Goal: Download file/media

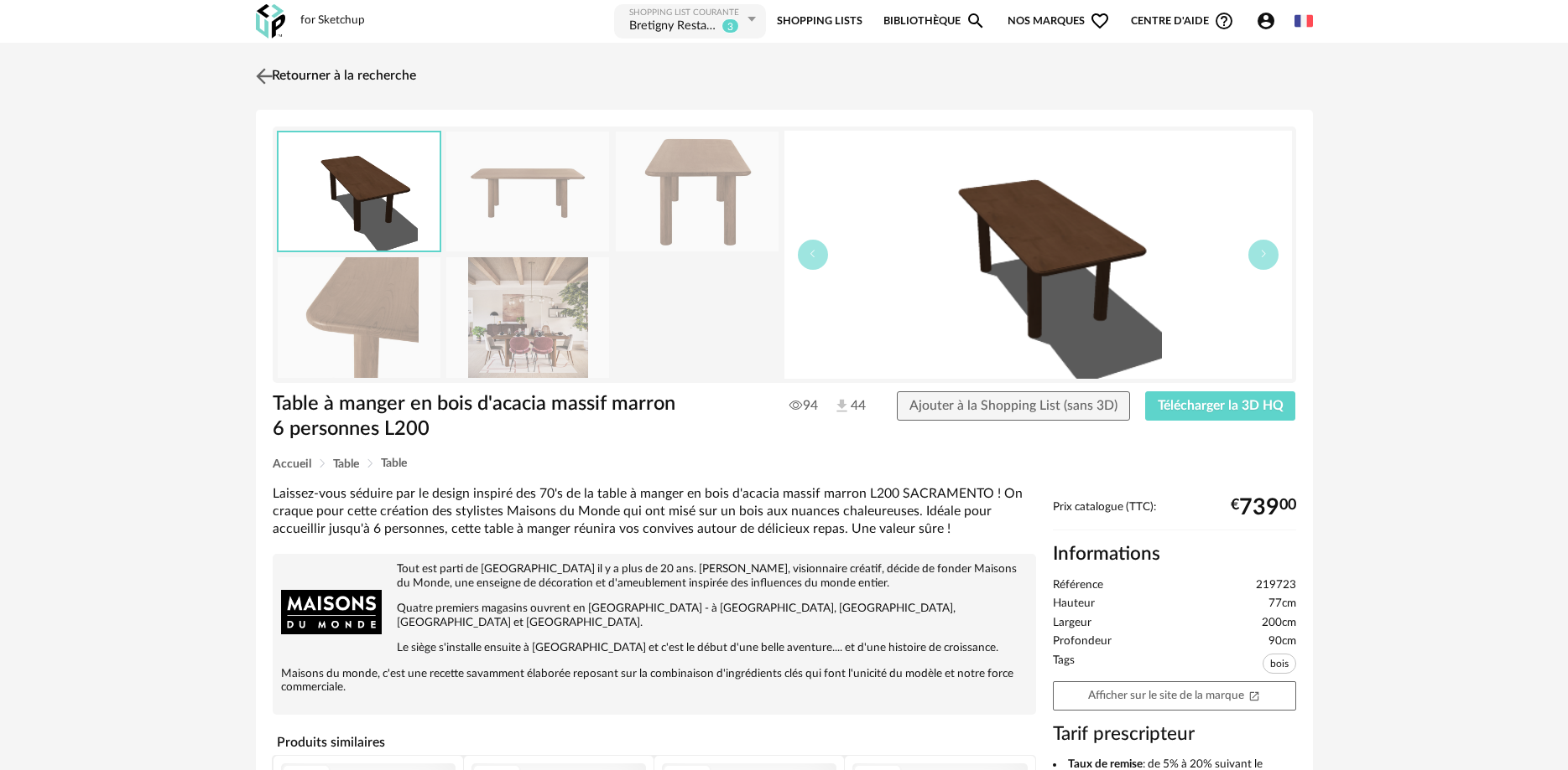
click at [260, 77] on img at bounding box center [263, 76] width 24 height 24
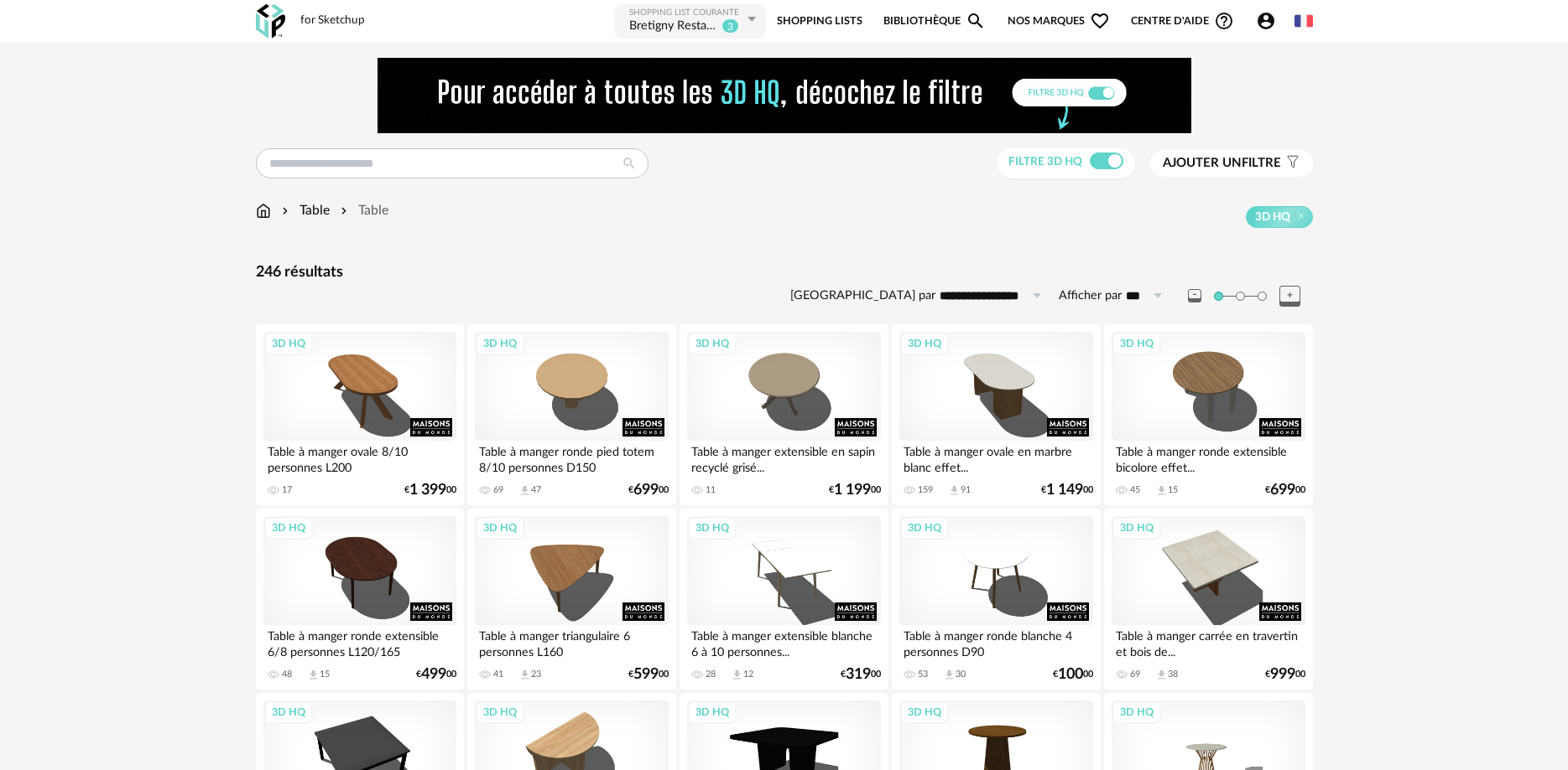
click at [263, 213] on img at bounding box center [263, 211] width 15 height 20
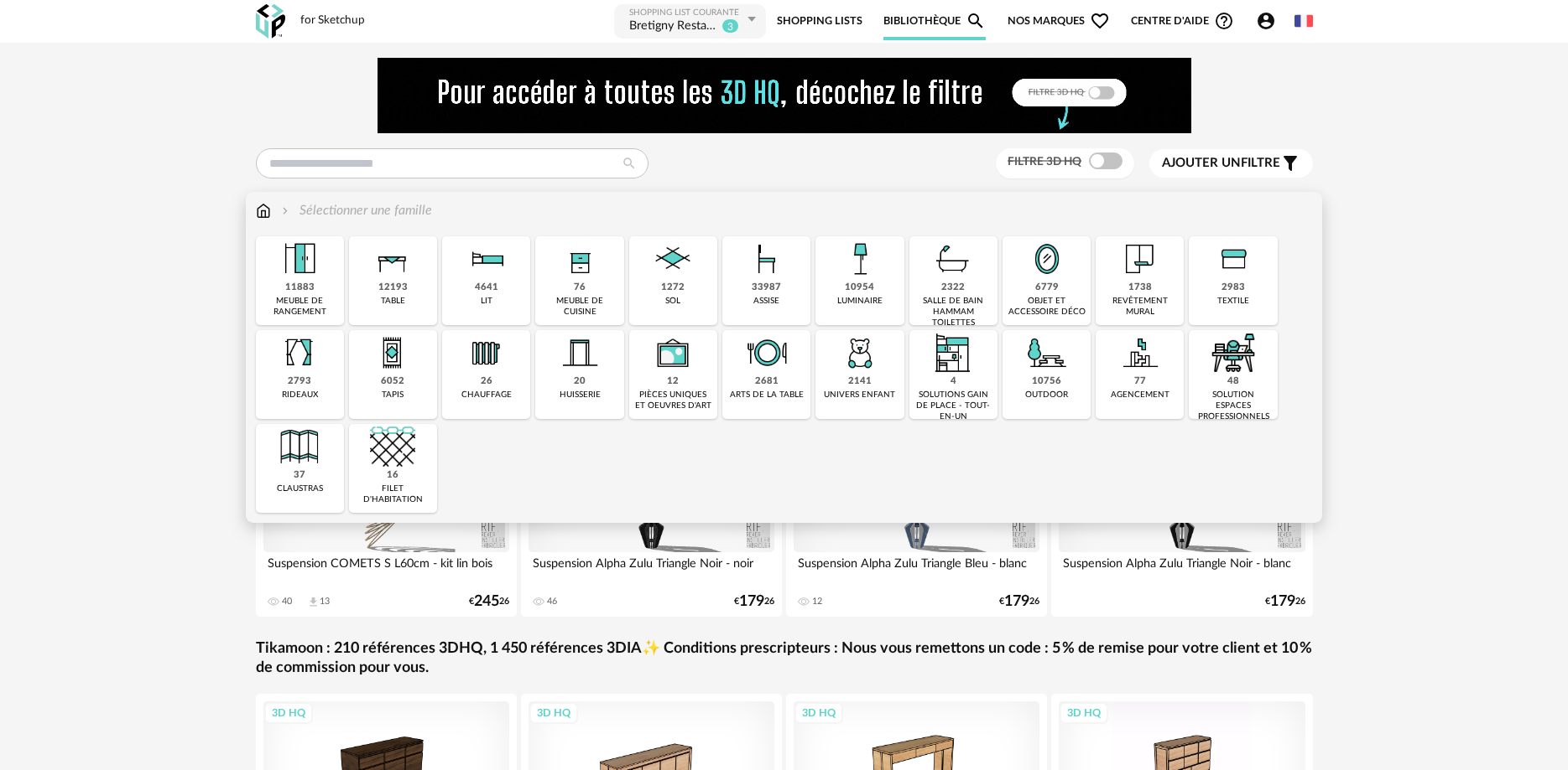
click at [785, 275] on img at bounding box center [767, 259] width 45 height 45
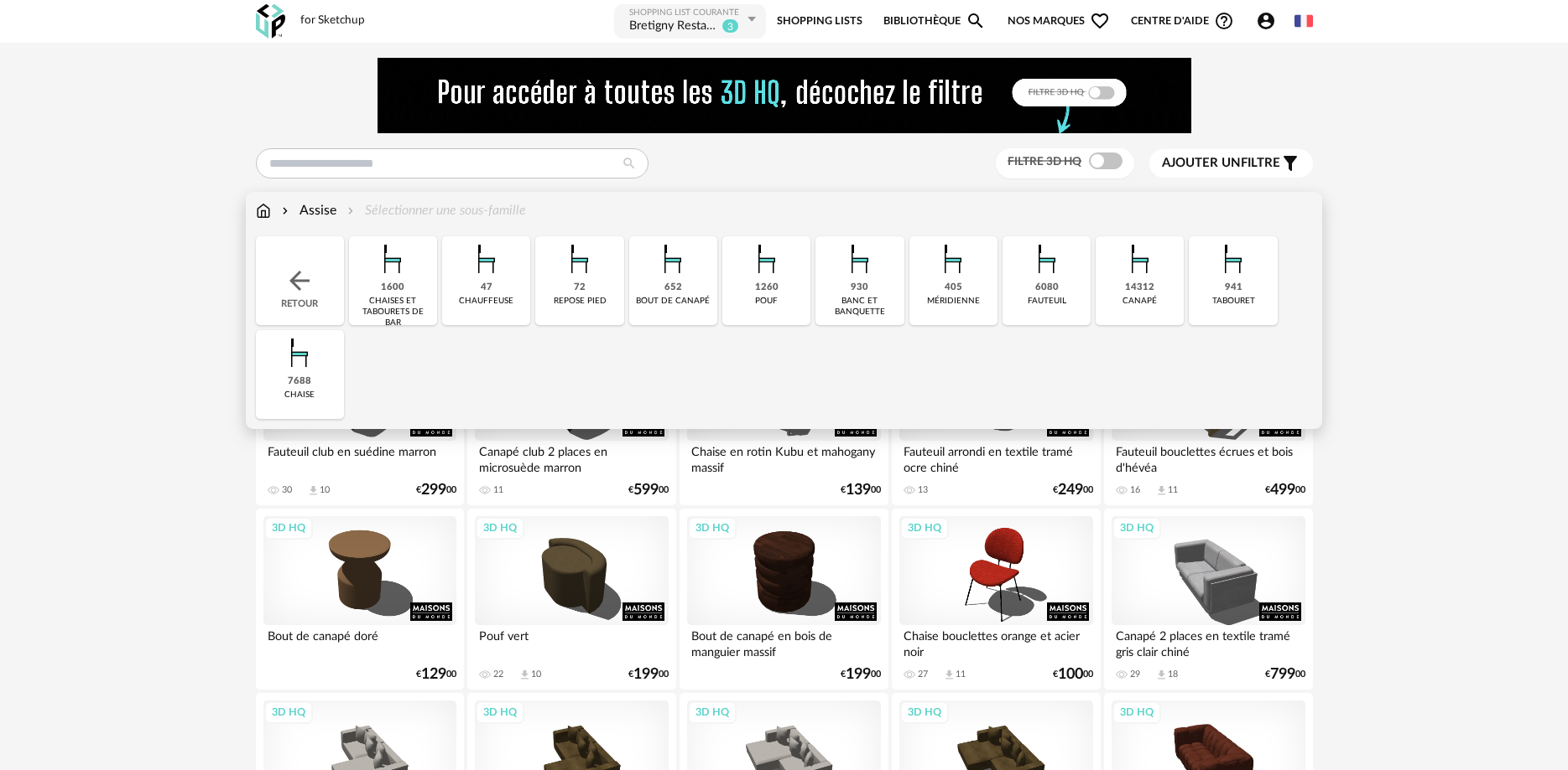
click at [416, 281] on div "1600 chaises et tabourets de bar" at bounding box center [393, 280] width 88 height 89
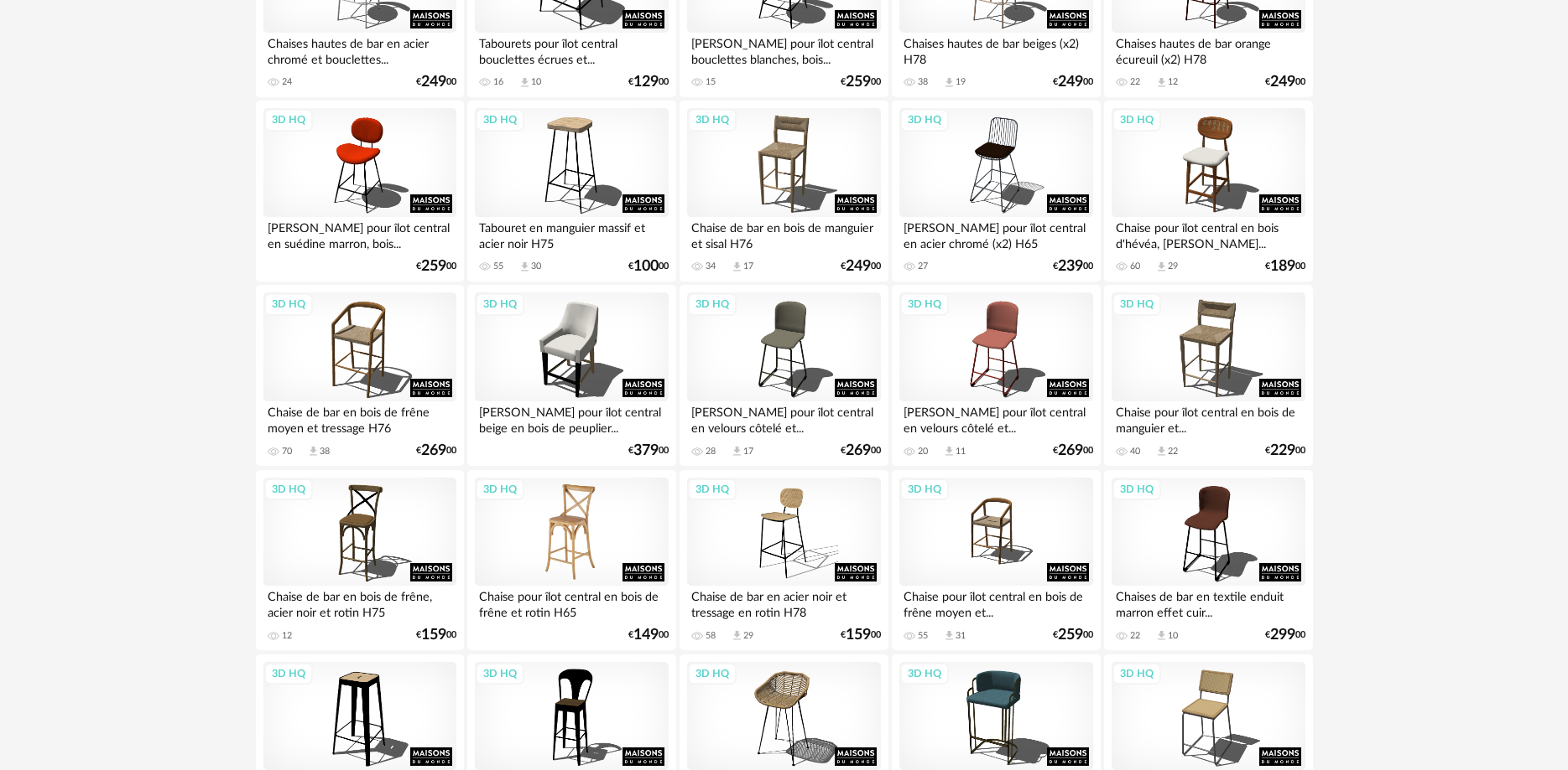
scroll to position [427, 0]
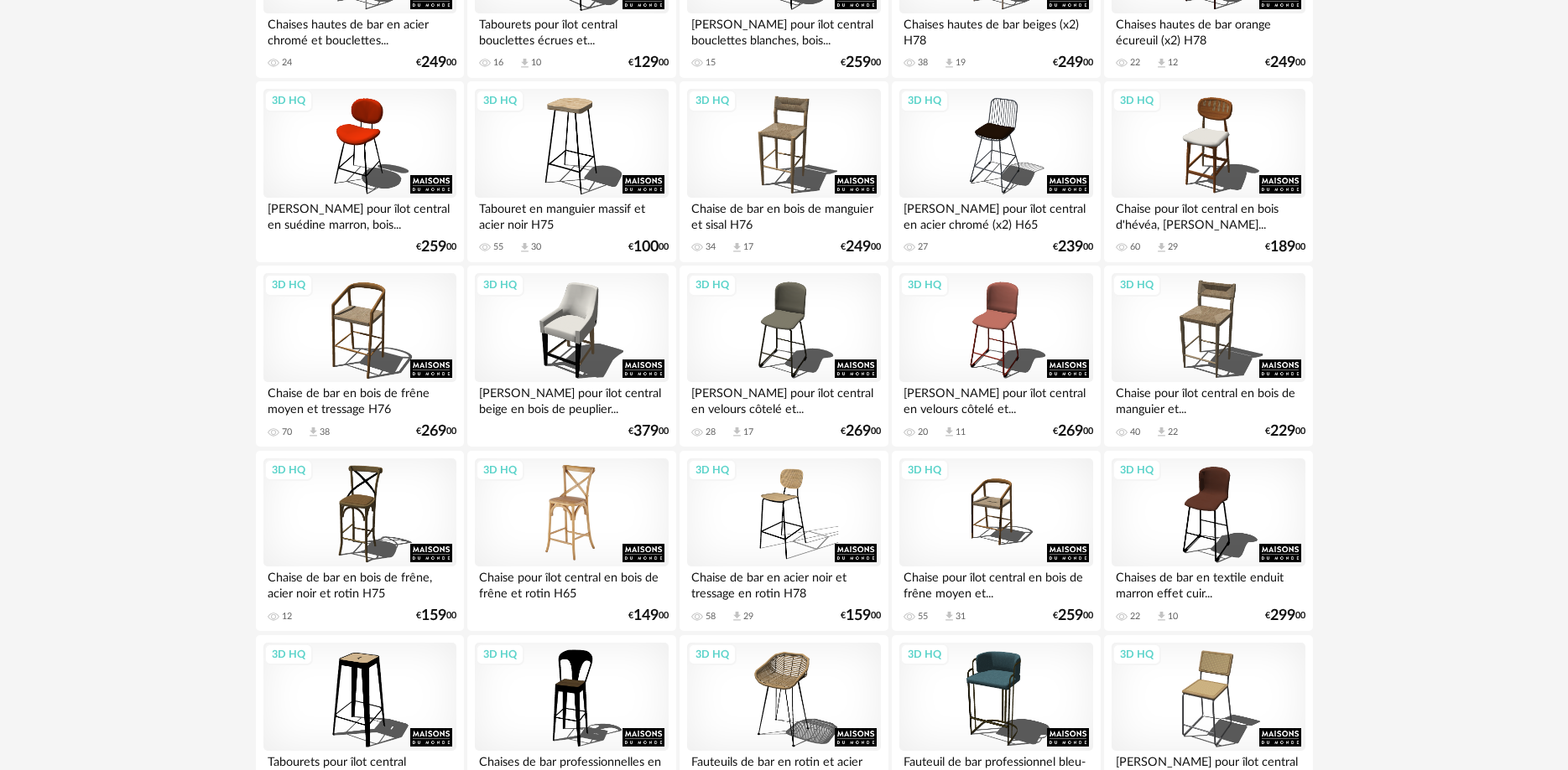
click at [531, 508] on div "3D HQ" at bounding box center [572, 513] width 193 height 109
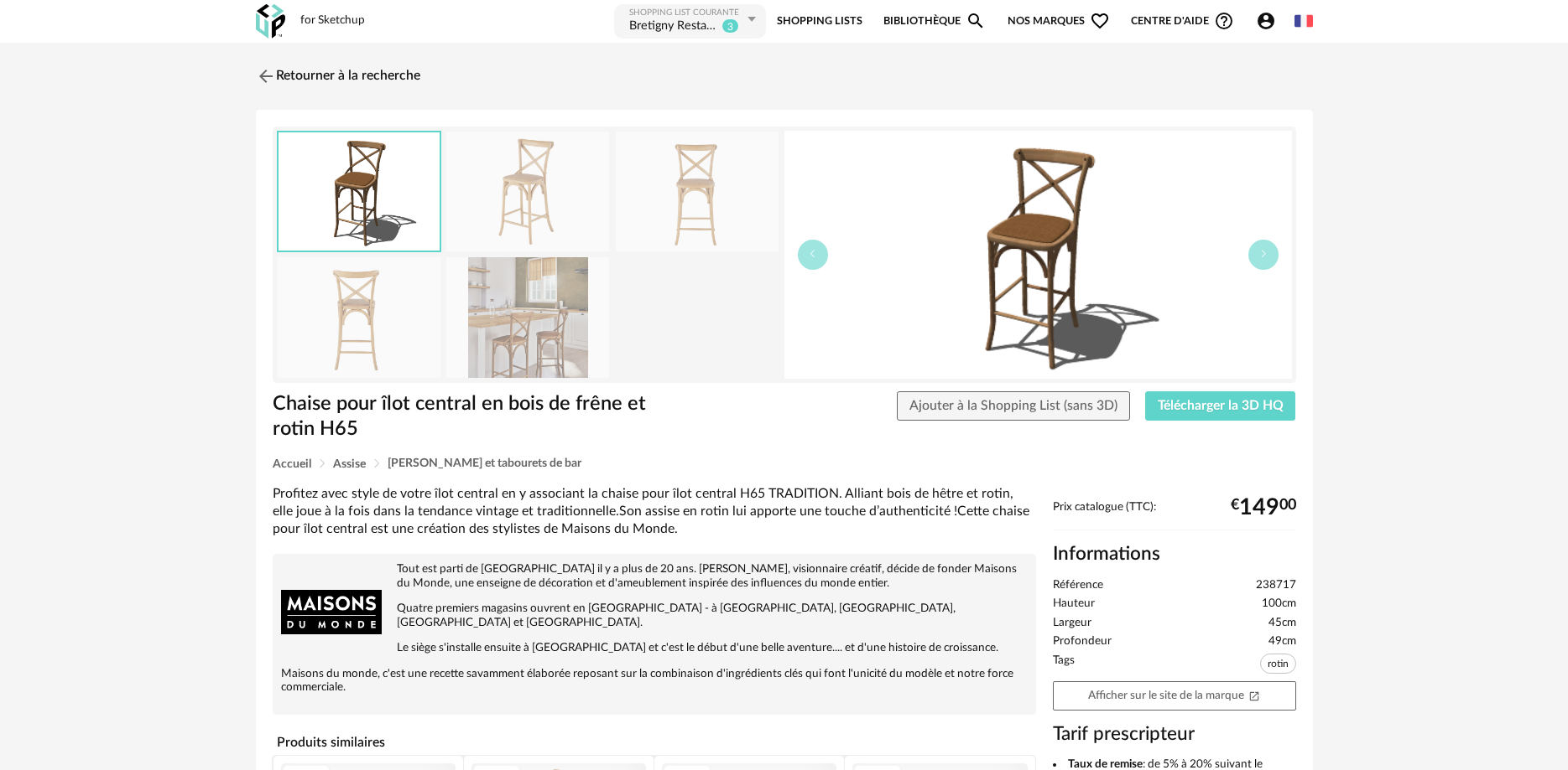
click at [666, 218] on img at bounding box center [697, 192] width 163 height 120
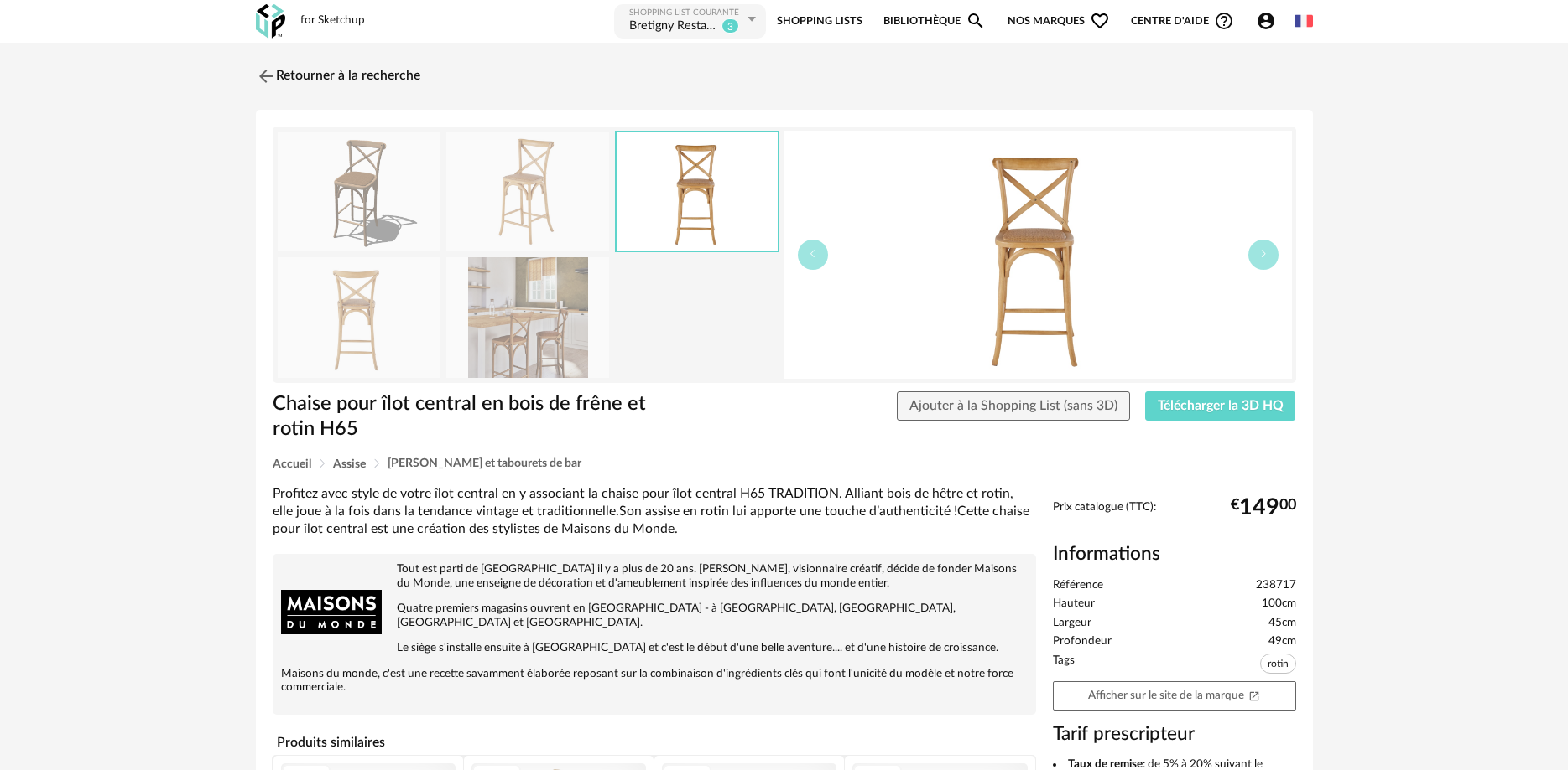
click at [507, 324] on img at bounding box center [528, 318] width 163 height 120
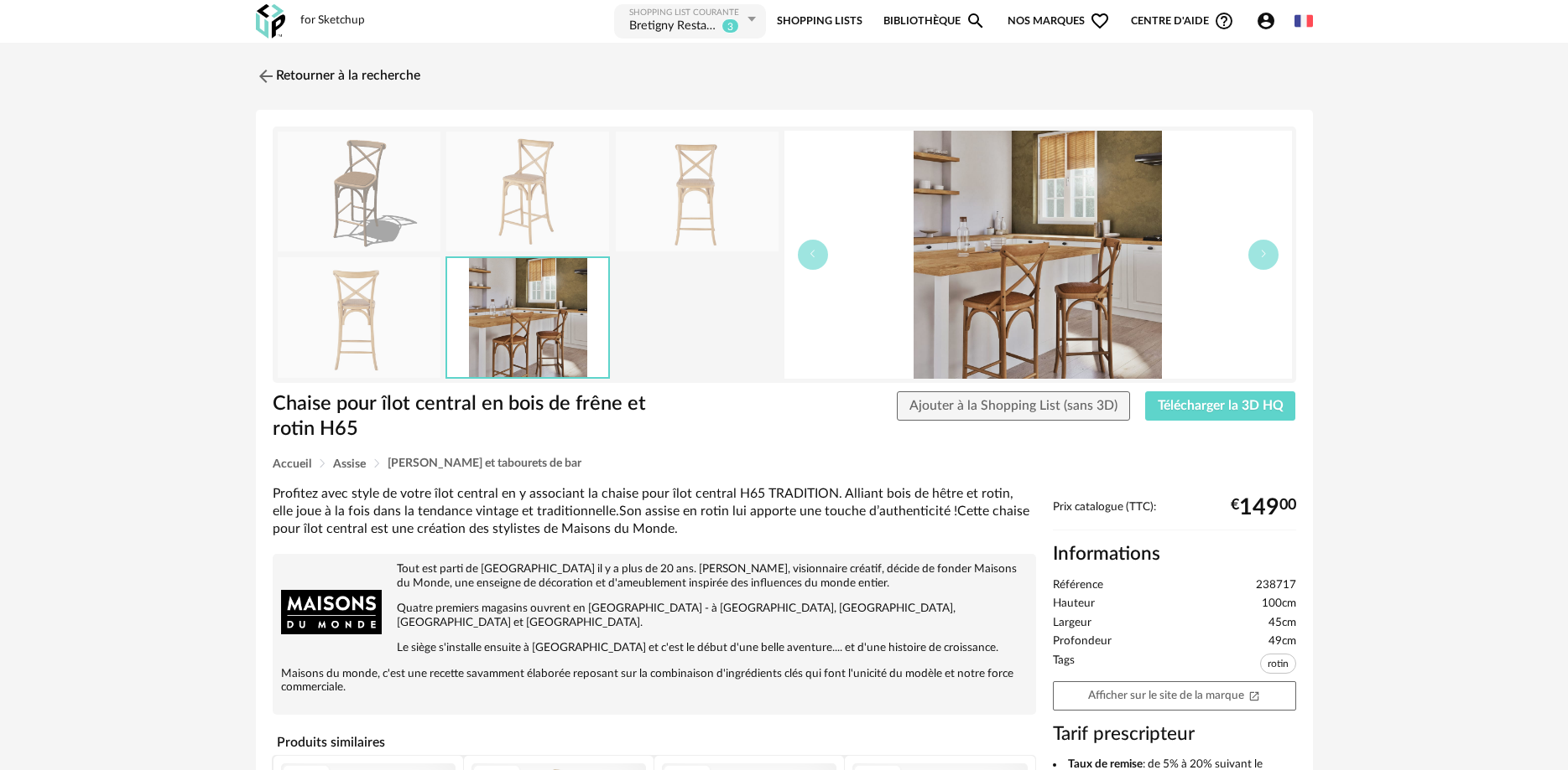
click at [385, 200] on img at bounding box center [359, 192] width 163 height 120
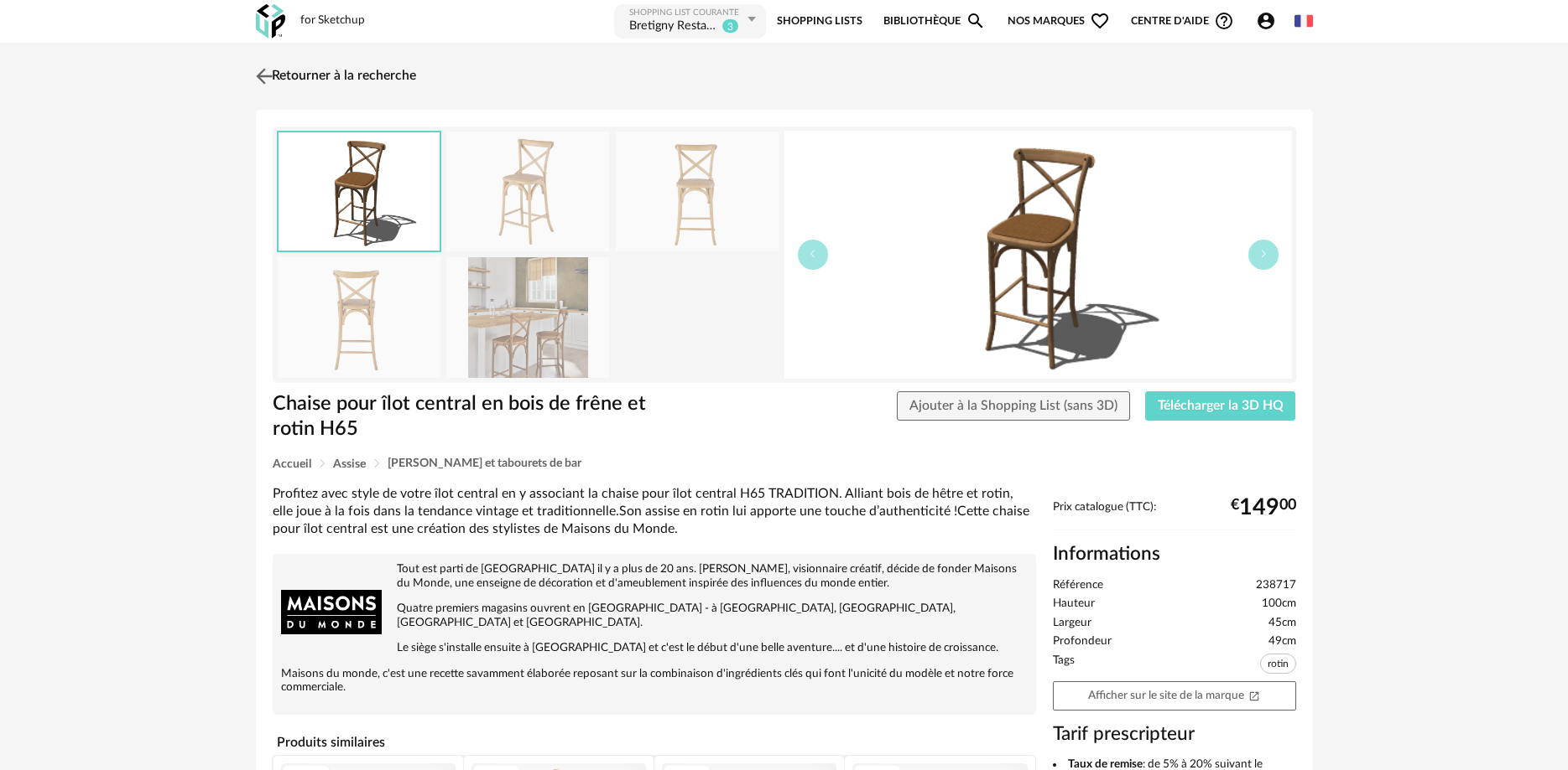
click at [263, 75] on img at bounding box center [263, 76] width 24 height 24
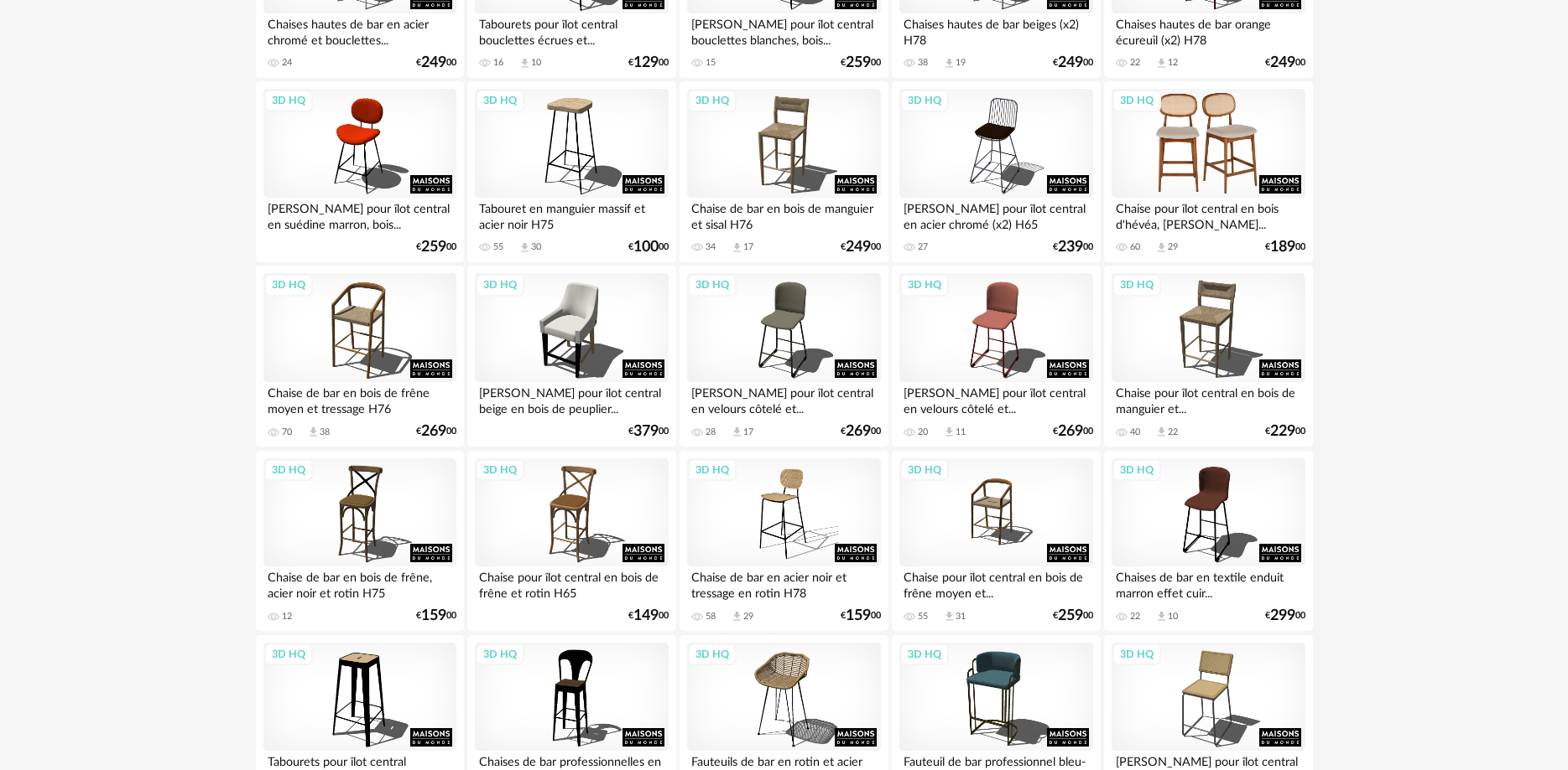
scroll to position [257, 0]
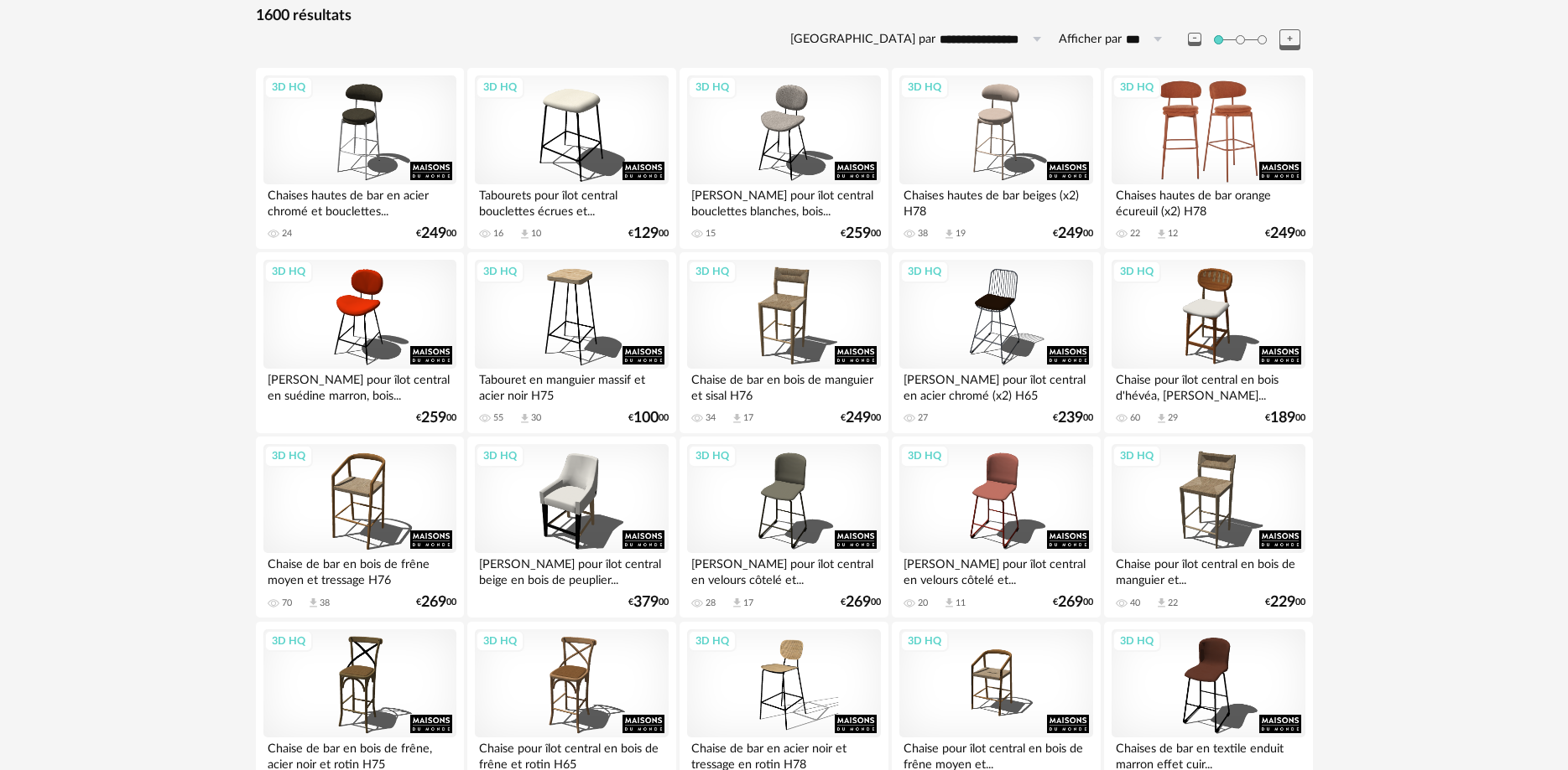
click at [1187, 134] on div "3D HQ" at bounding box center [1208, 130] width 193 height 109
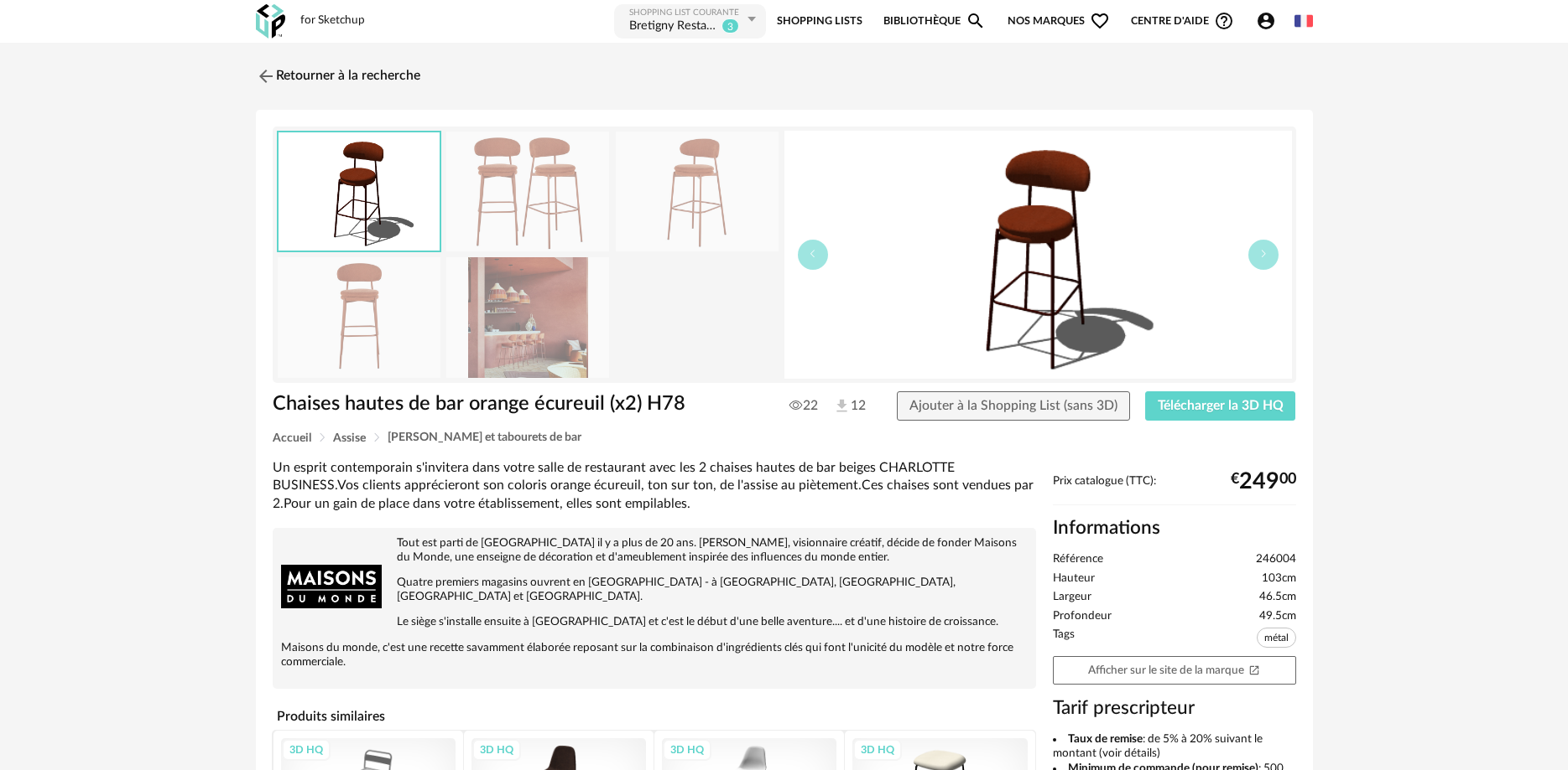
click at [491, 197] on img at bounding box center [528, 192] width 163 height 120
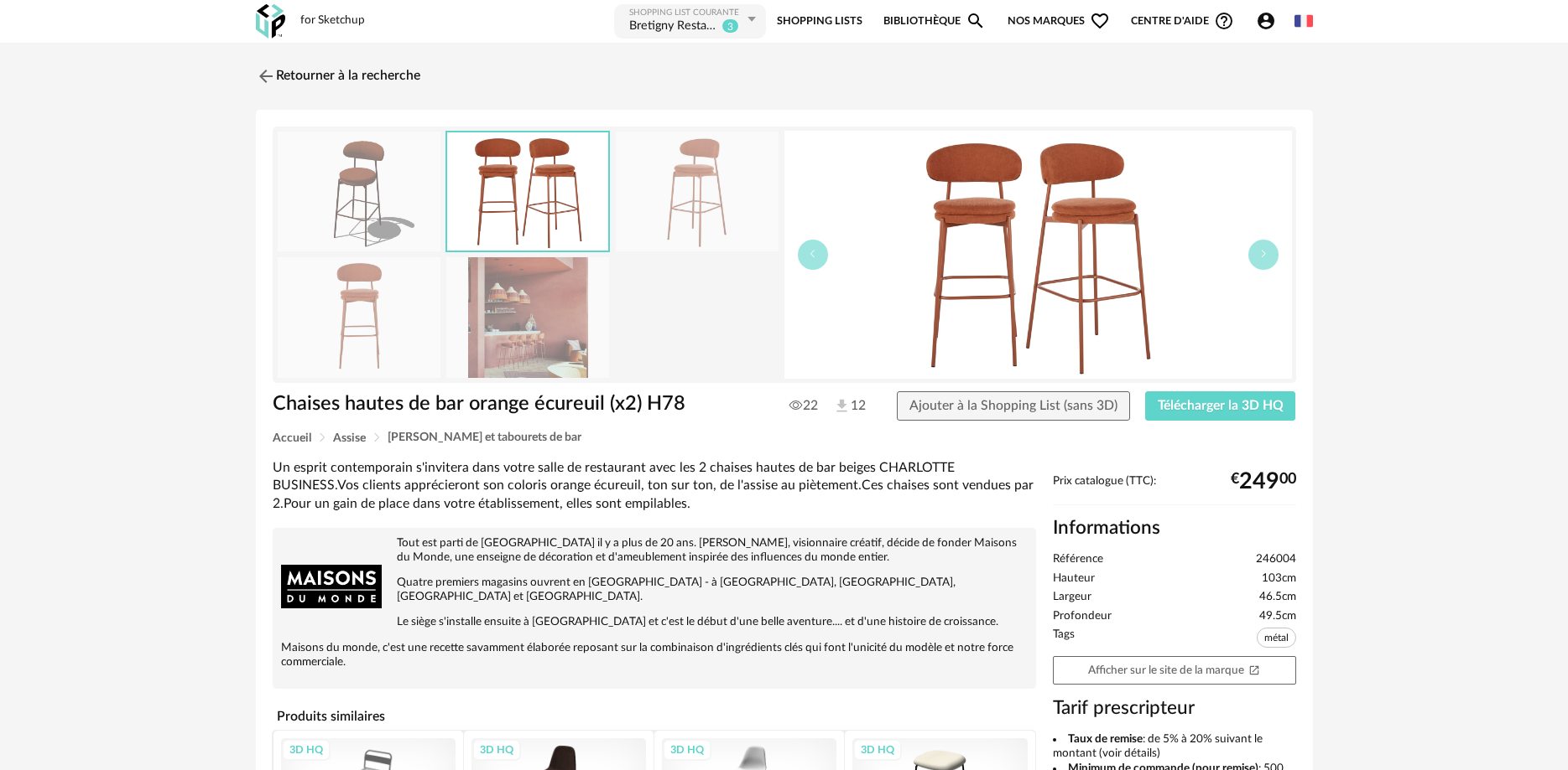
click at [684, 180] on img at bounding box center [697, 192] width 163 height 120
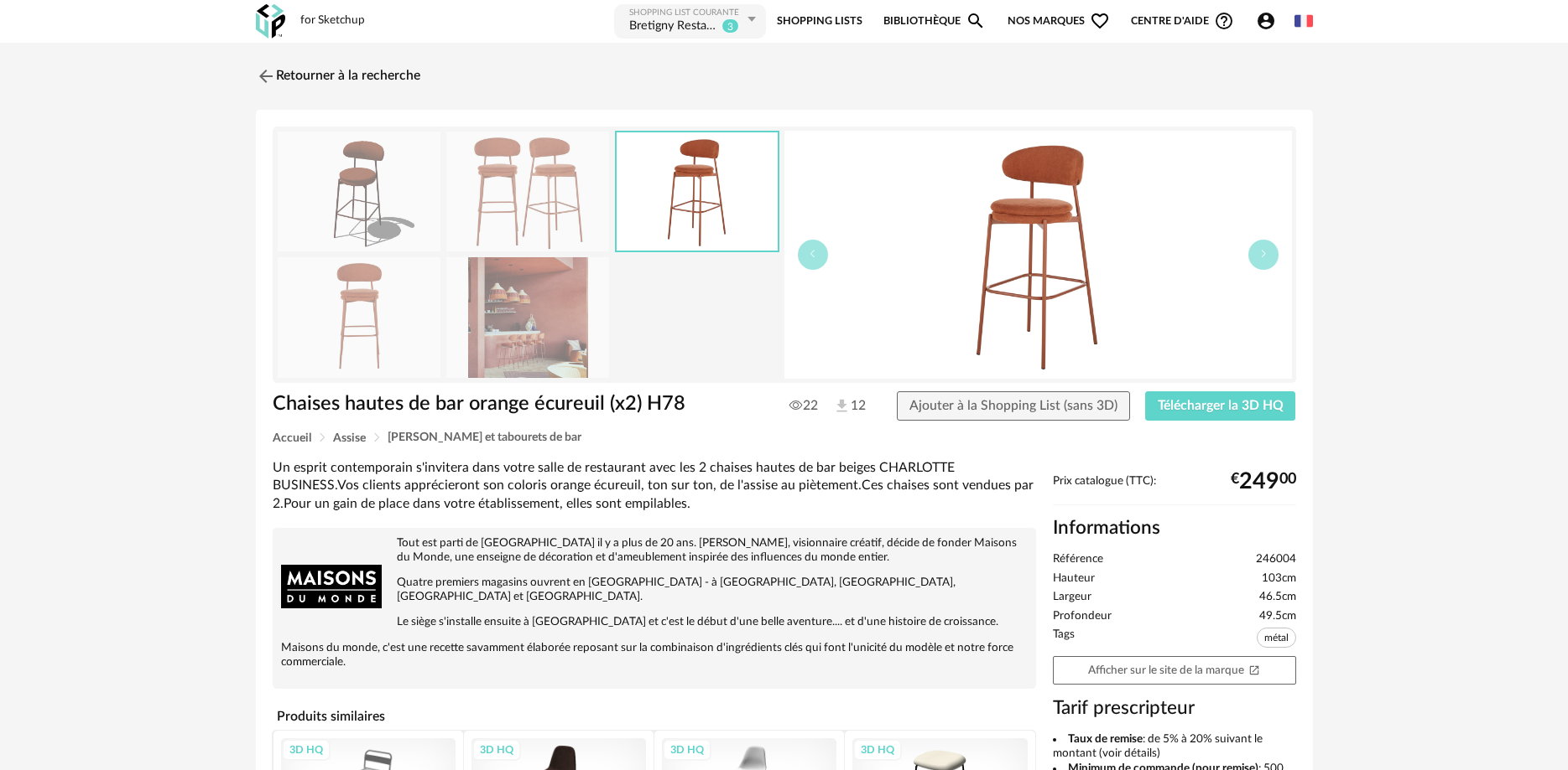
click at [577, 261] on img at bounding box center [528, 318] width 163 height 120
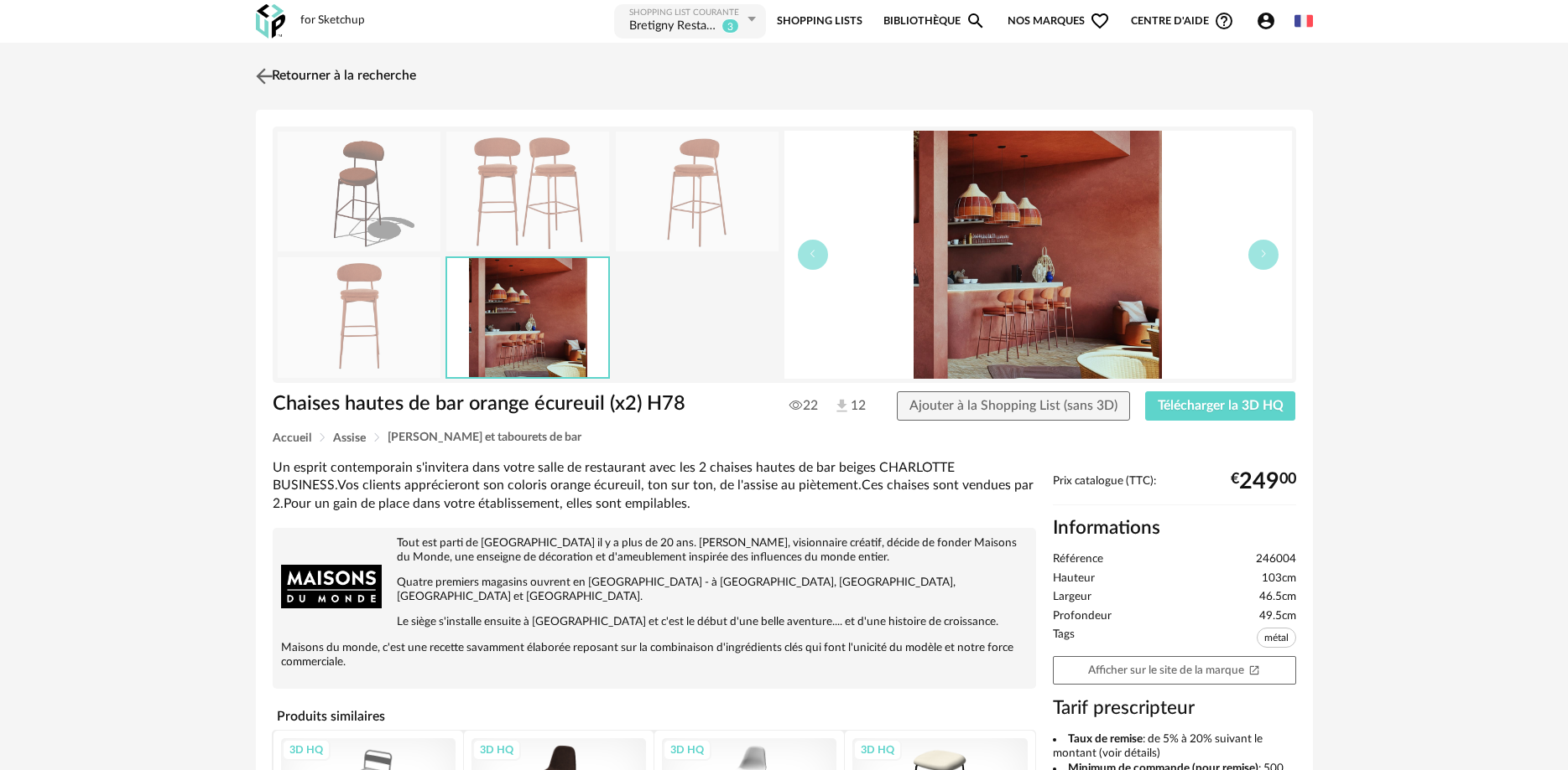
click at [261, 74] on img at bounding box center [263, 76] width 24 height 24
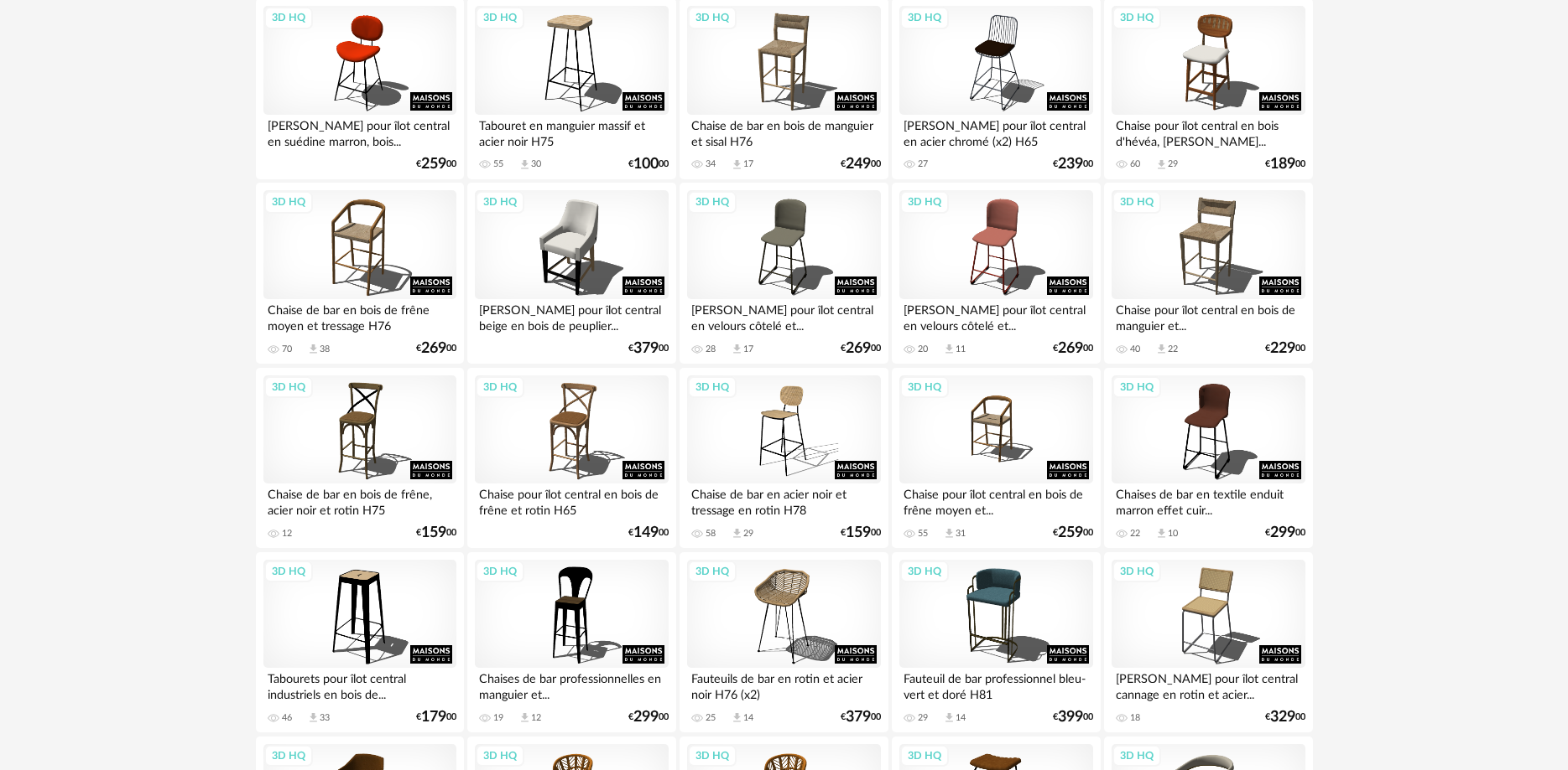
scroll to position [513, 0]
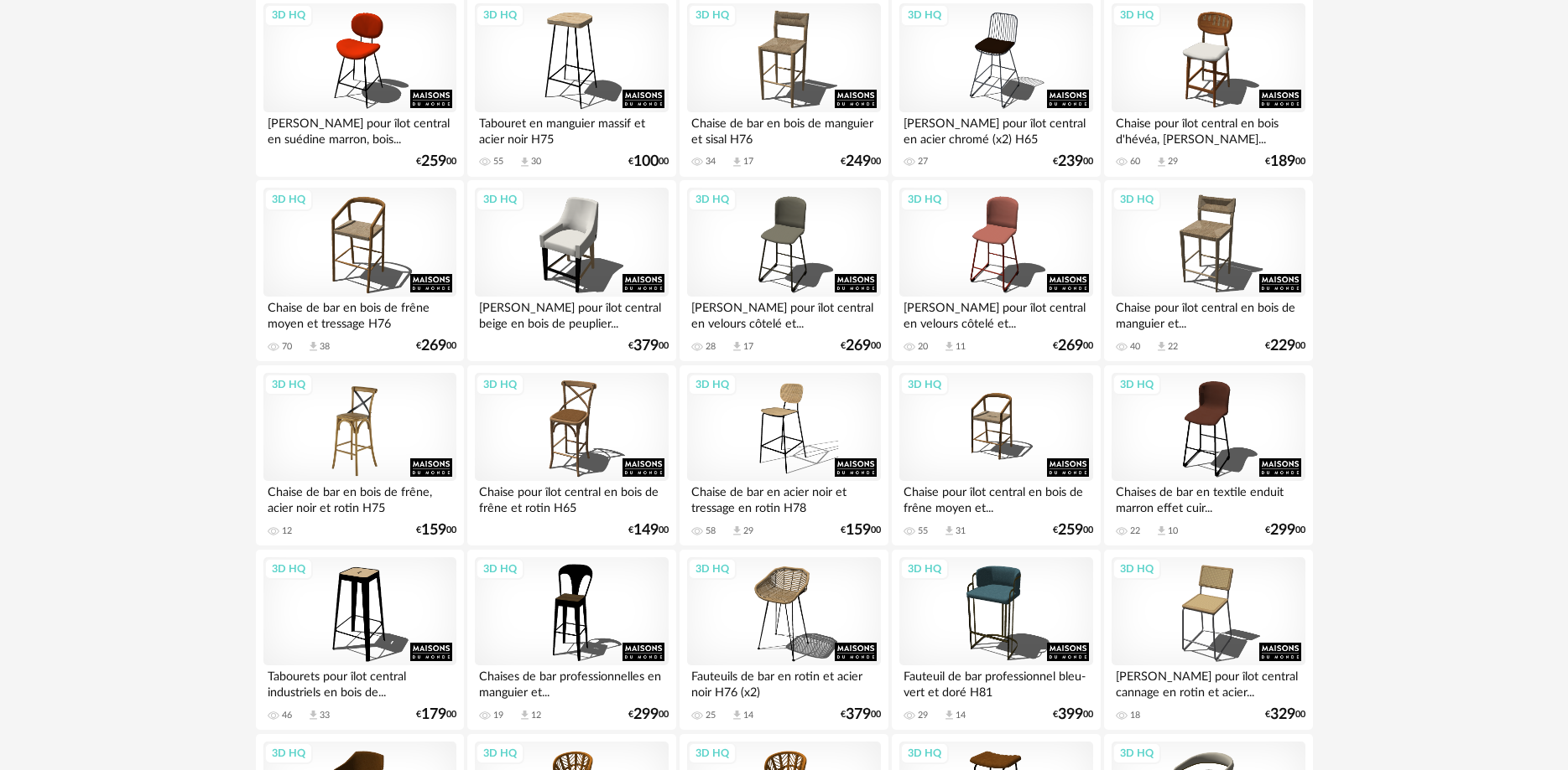
click at [390, 421] on div "3D HQ" at bounding box center [360, 427] width 193 height 109
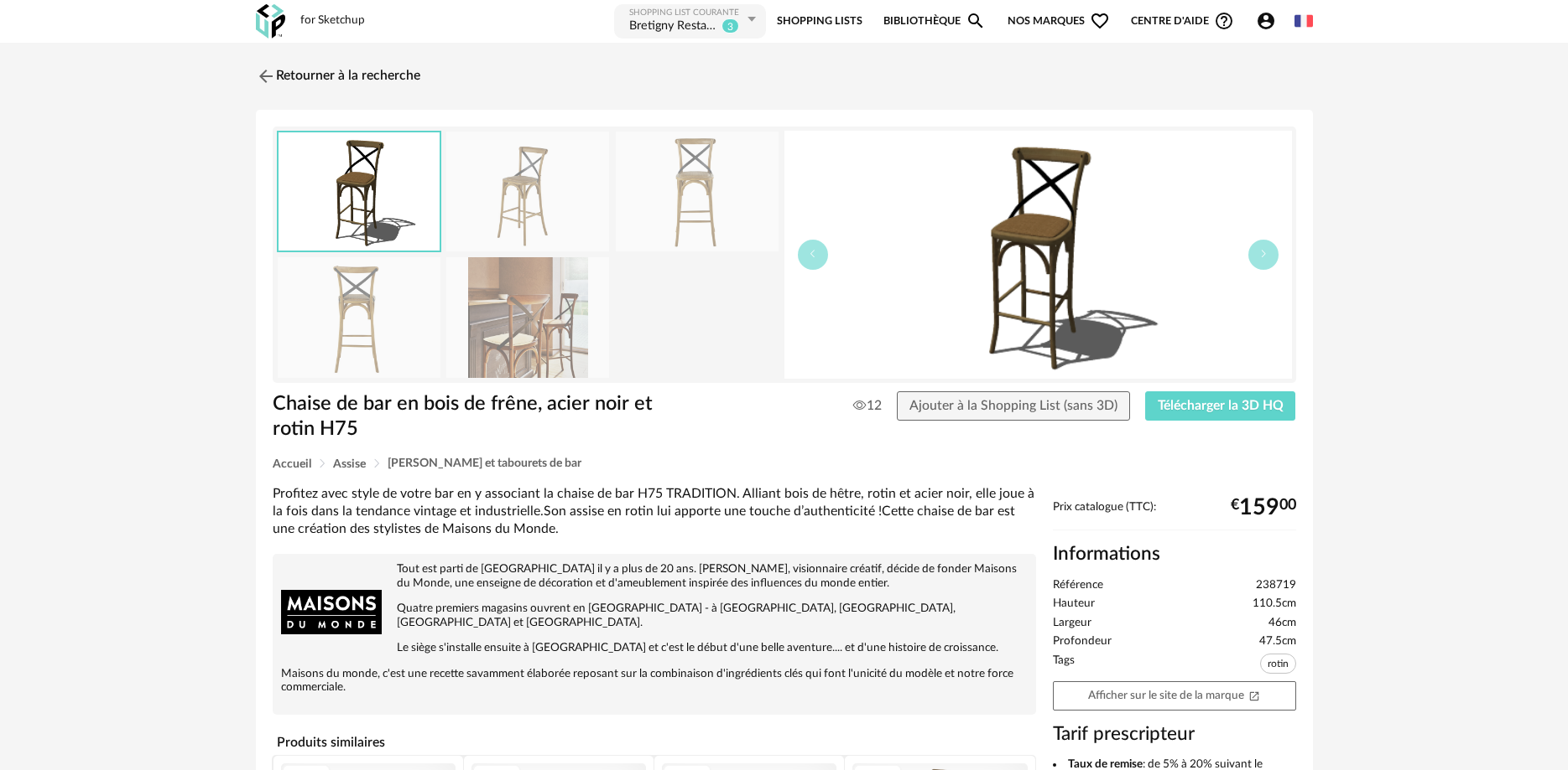
click at [512, 338] on img at bounding box center [528, 318] width 163 height 120
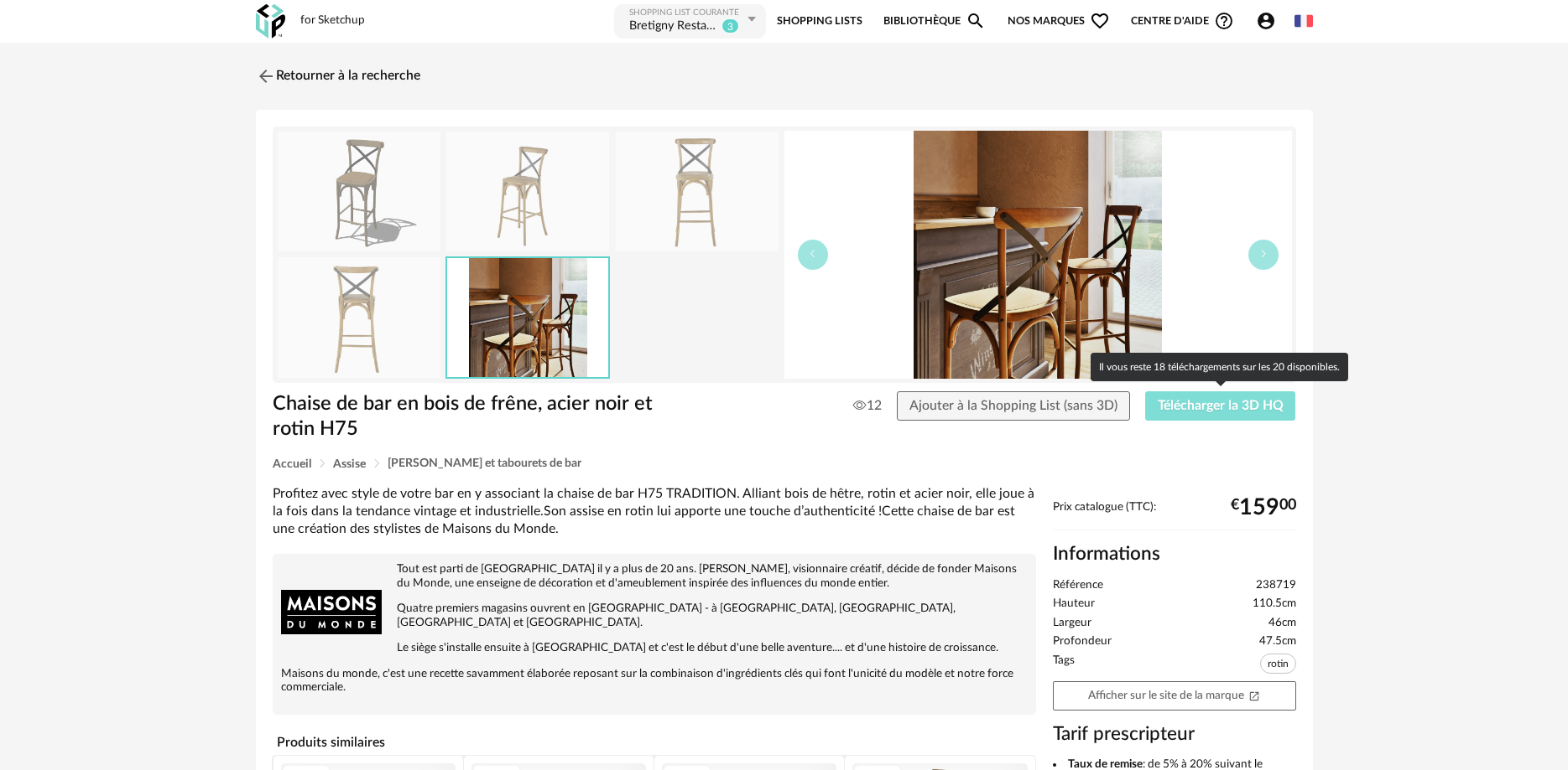
click at [1189, 405] on span "Télécharger la 3D HQ" at bounding box center [1220, 406] width 126 height 13
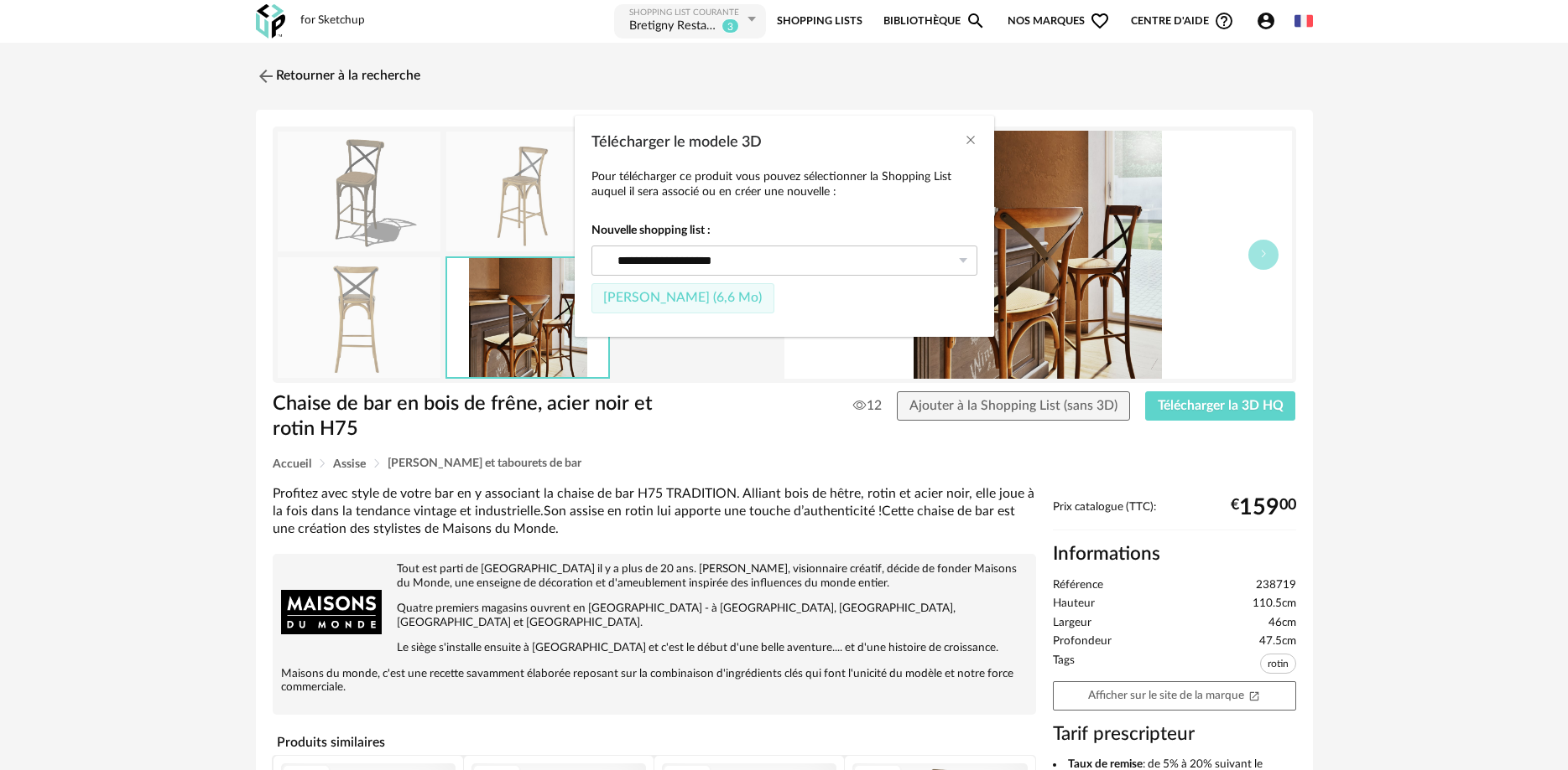
click at [713, 298] on span "Fichier SketchUp (6,6 Mo)" at bounding box center [681, 298] width 158 height 13
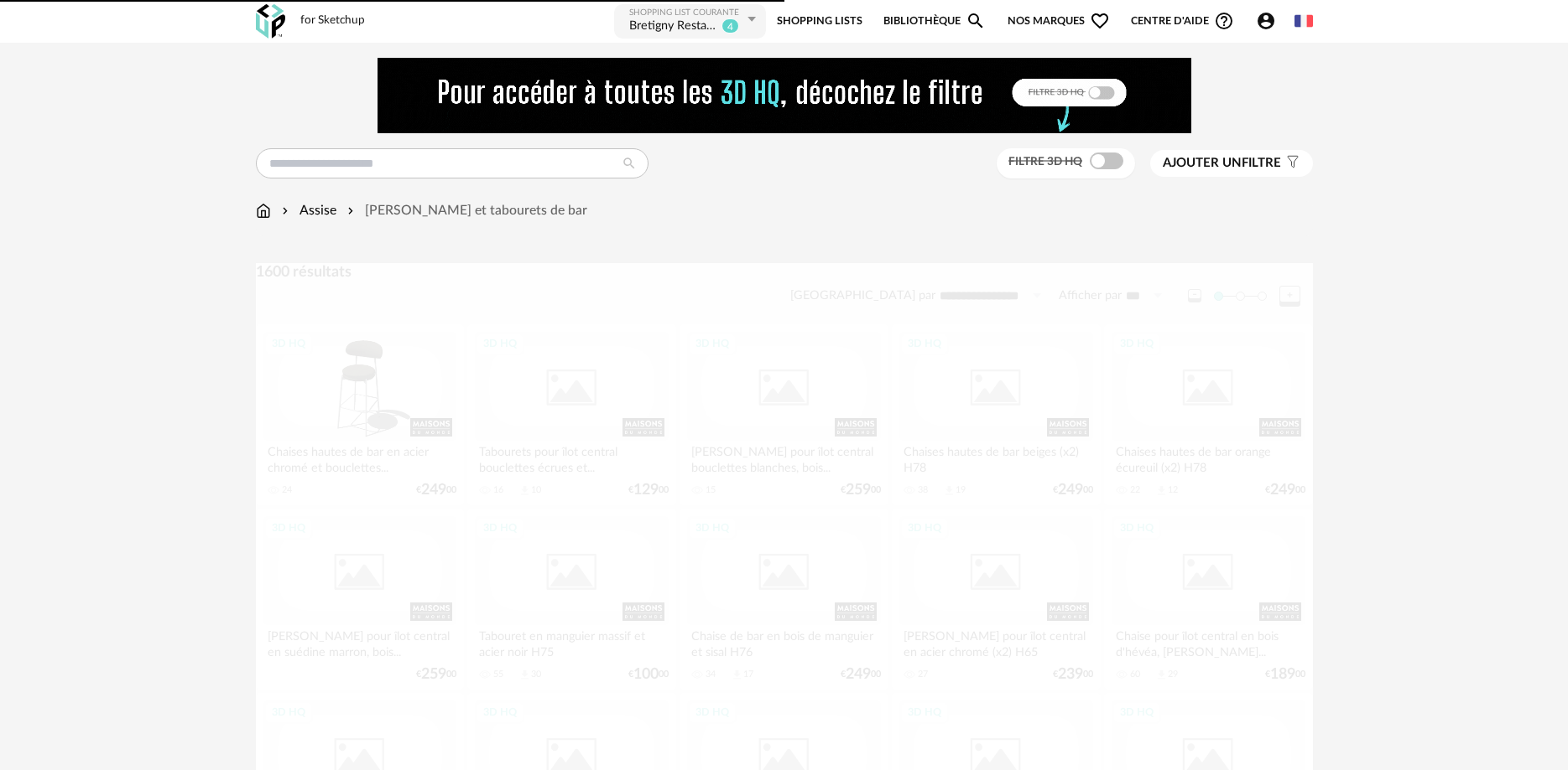
scroll to position [513, 0]
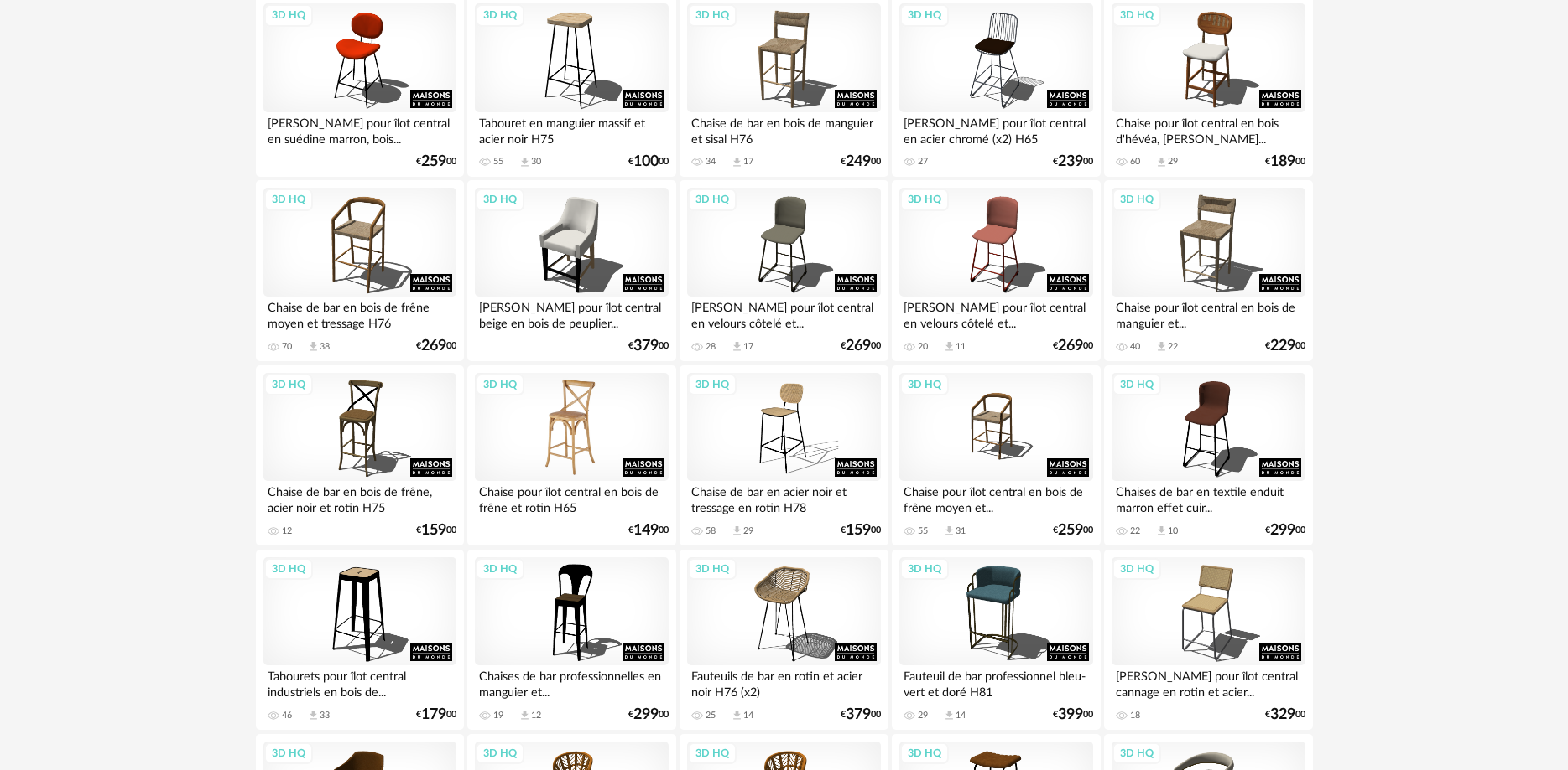
click at [596, 425] on div "3D HQ" at bounding box center [572, 427] width 193 height 109
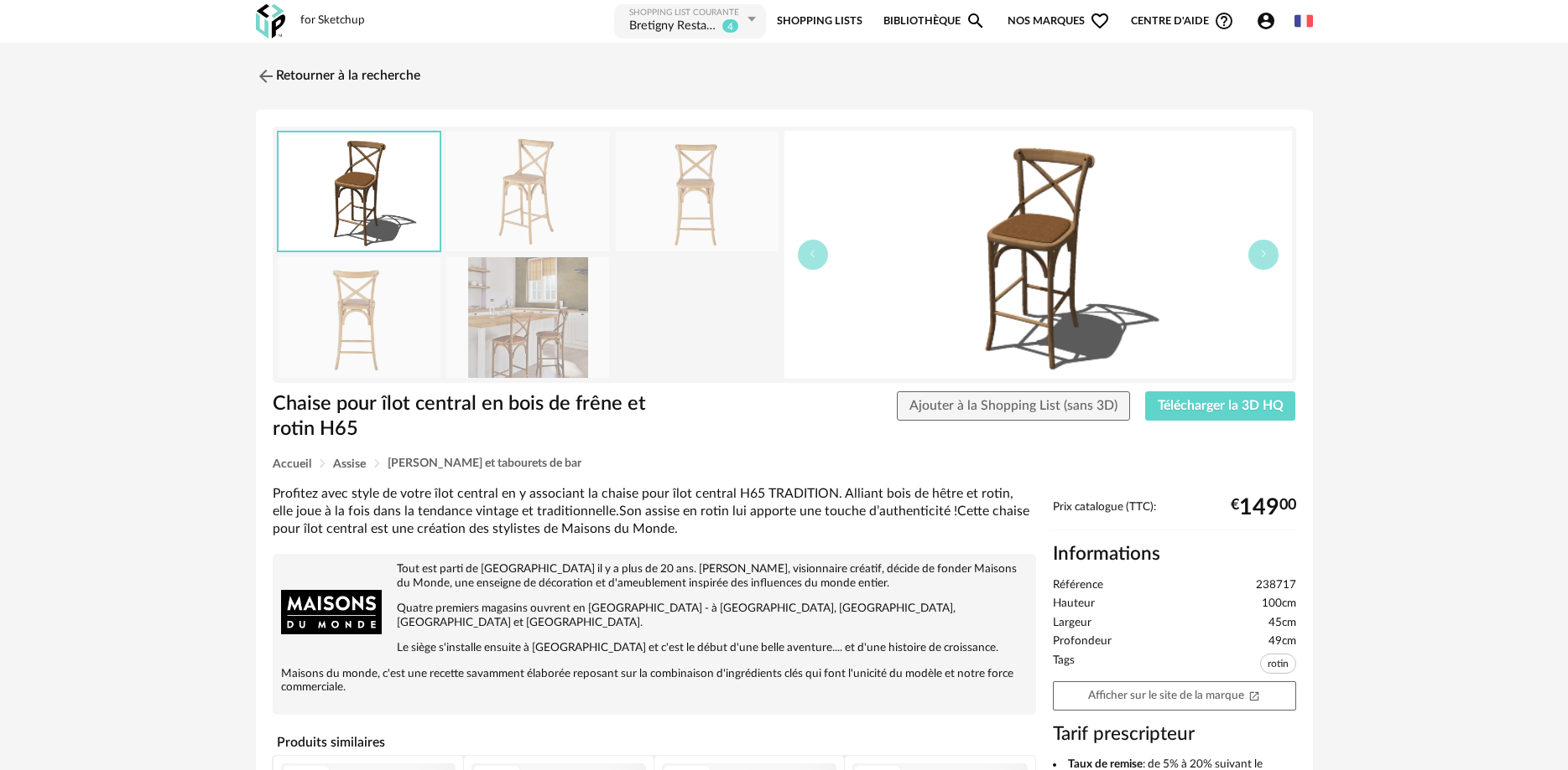
click at [578, 323] on img at bounding box center [528, 318] width 163 height 120
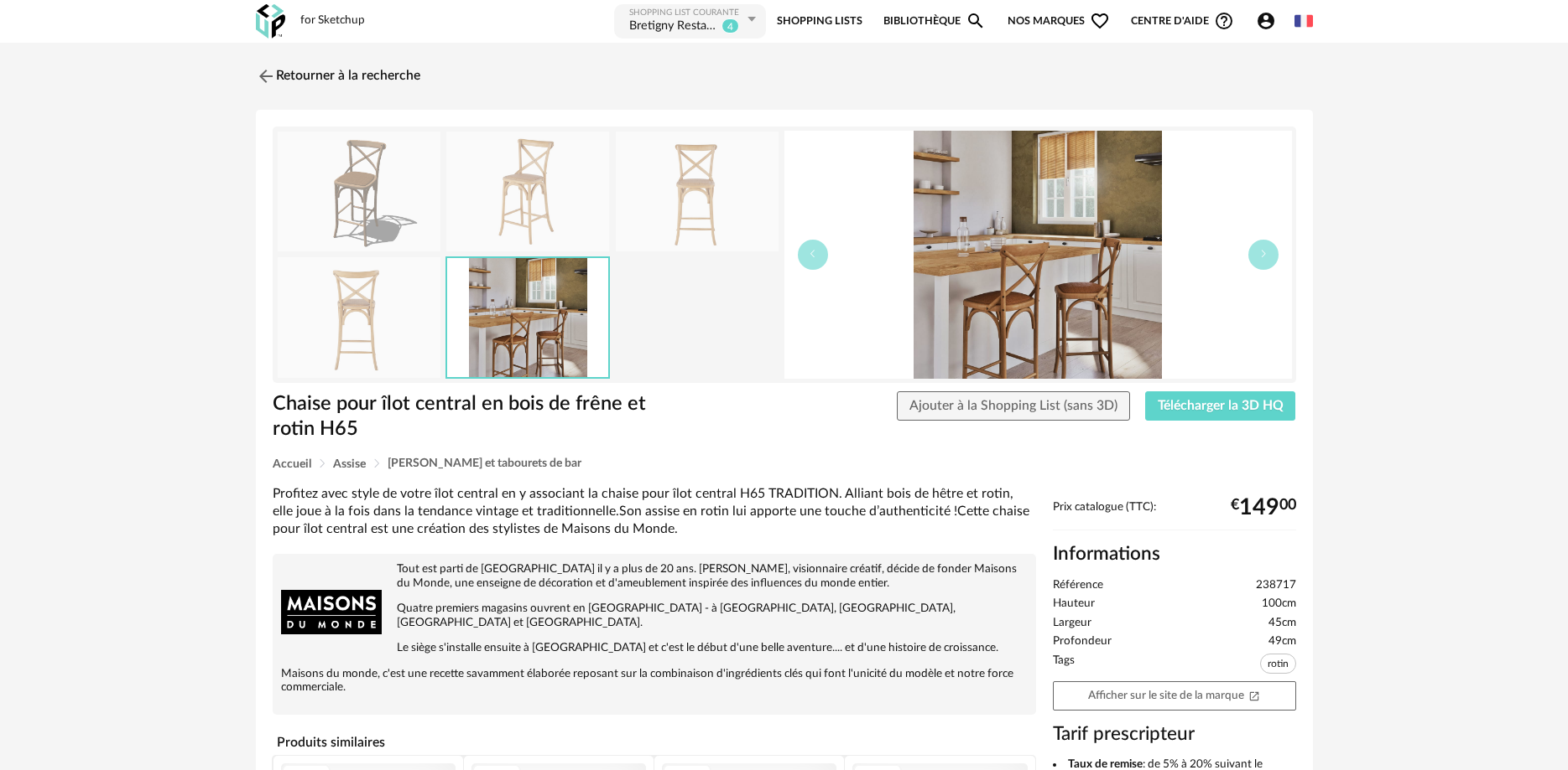
click at [563, 198] on img at bounding box center [528, 192] width 163 height 120
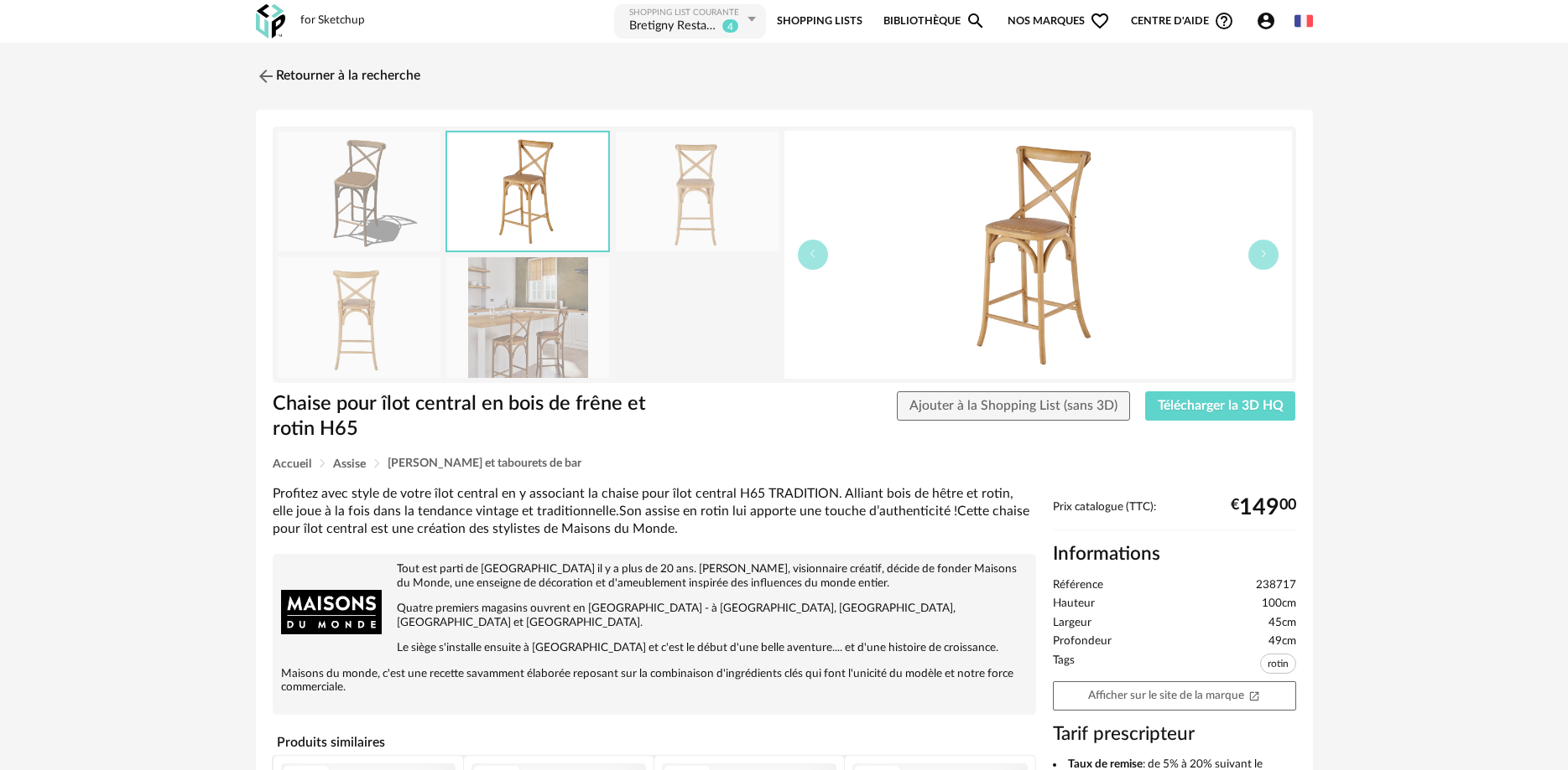
click at [675, 200] on img at bounding box center [697, 192] width 163 height 120
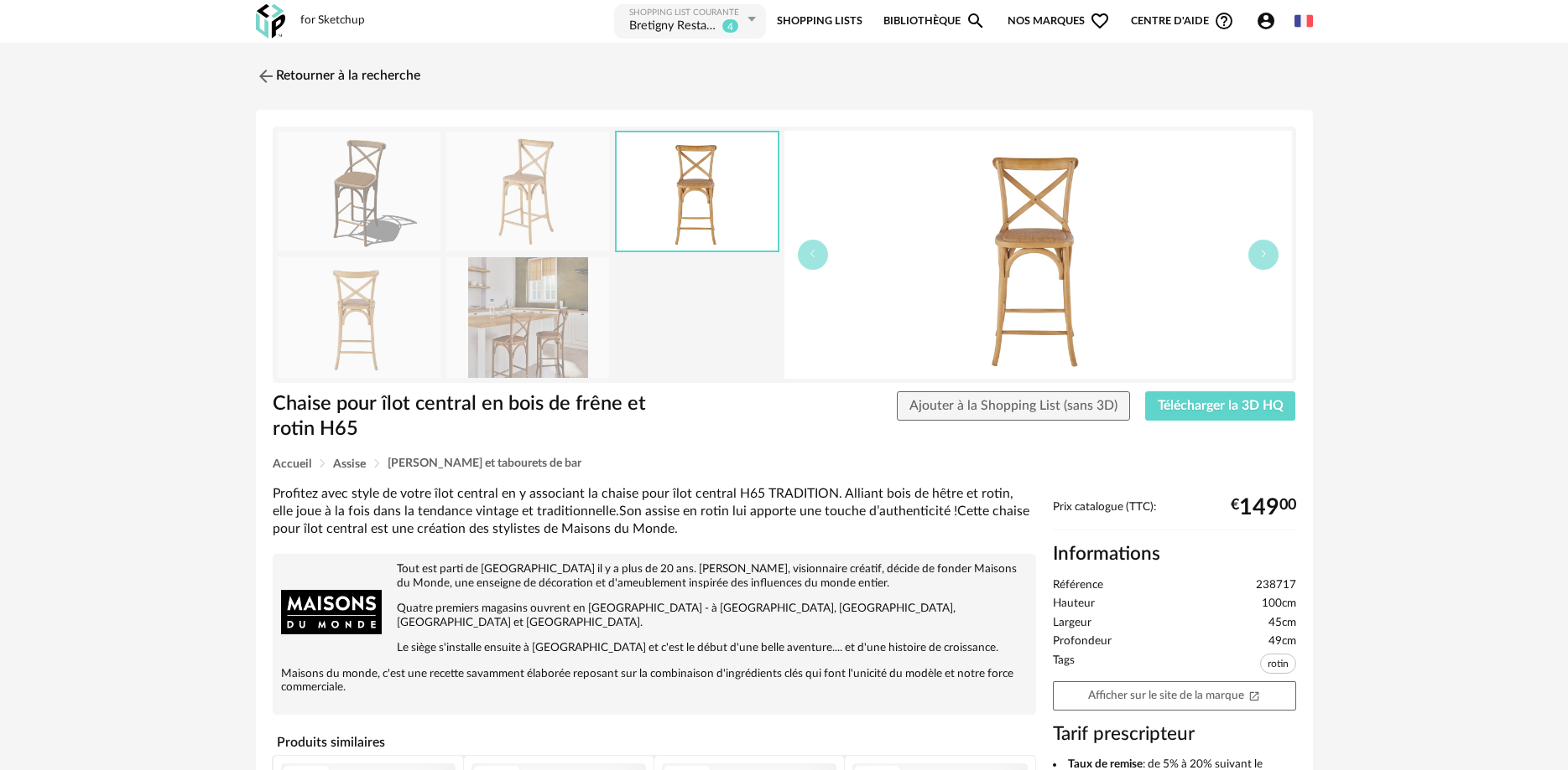
click at [322, 302] on img at bounding box center [359, 318] width 163 height 120
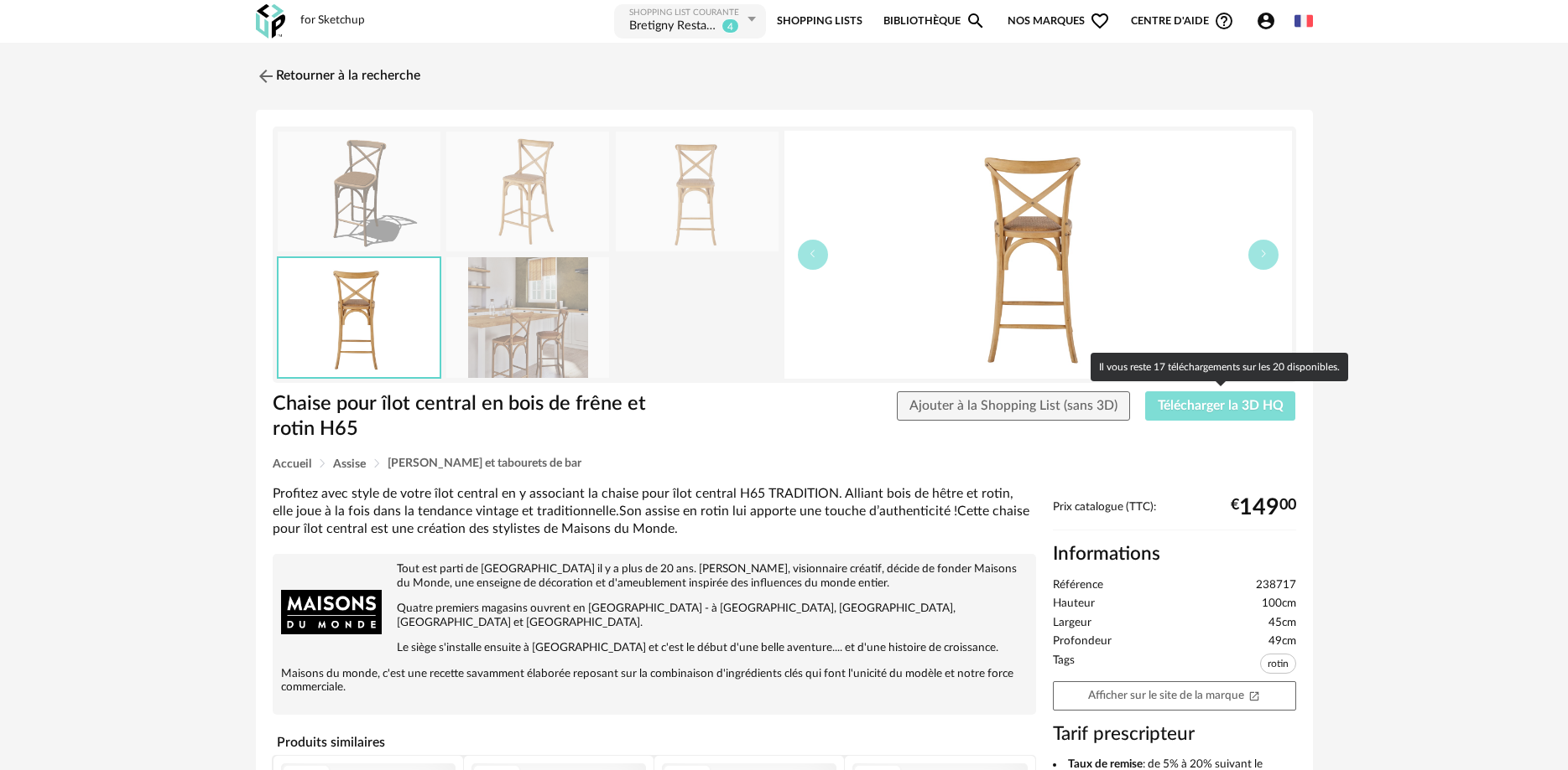
click at [1203, 410] on span "Télécharger la 3D HQ" at bounding box center [1220, 406] width 126 height 13
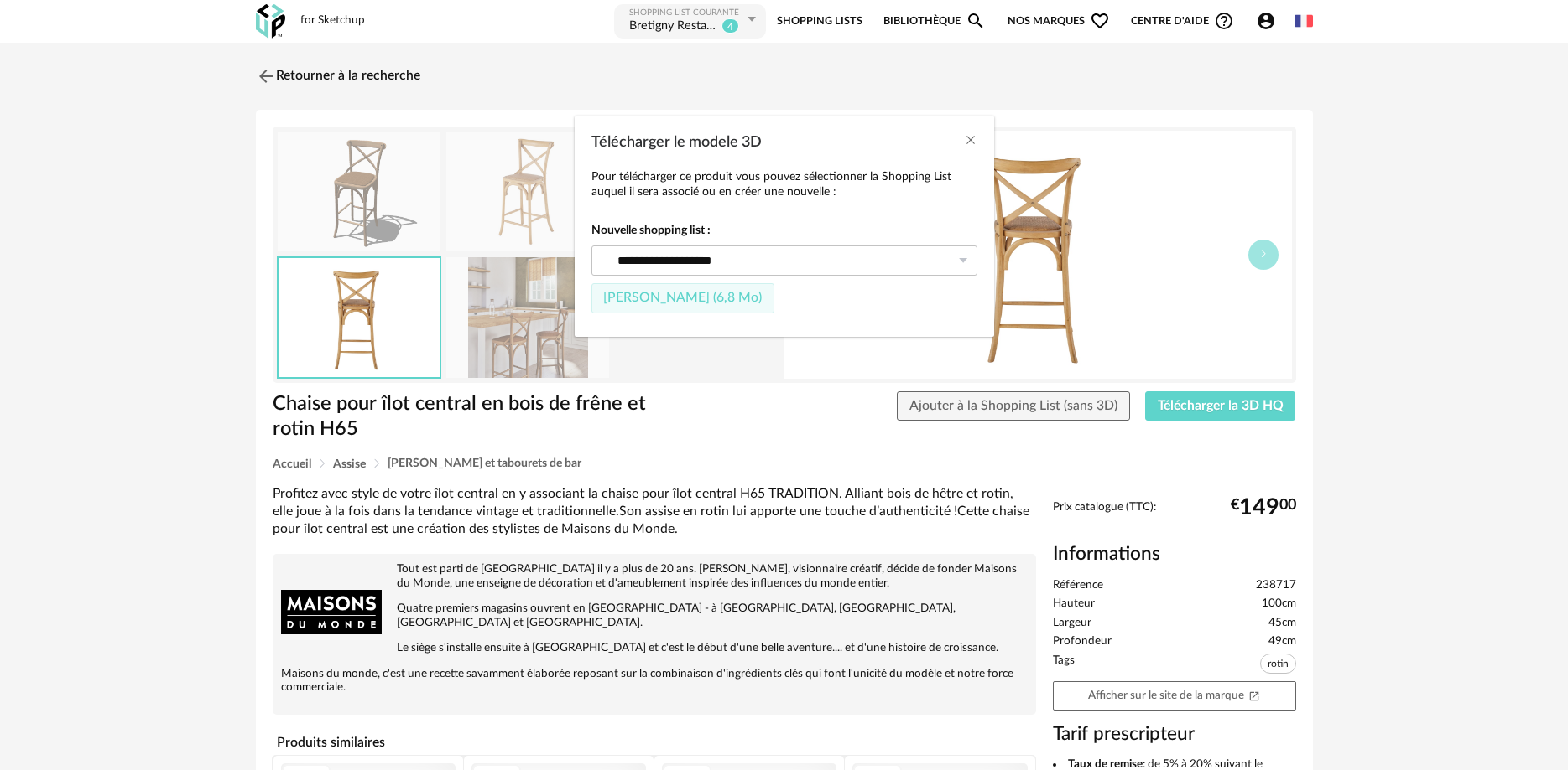
click at [711, 288] on button "Fichier SketchUp (6,8 Mo)" at bounding box center [683, 298] width 184 height 30
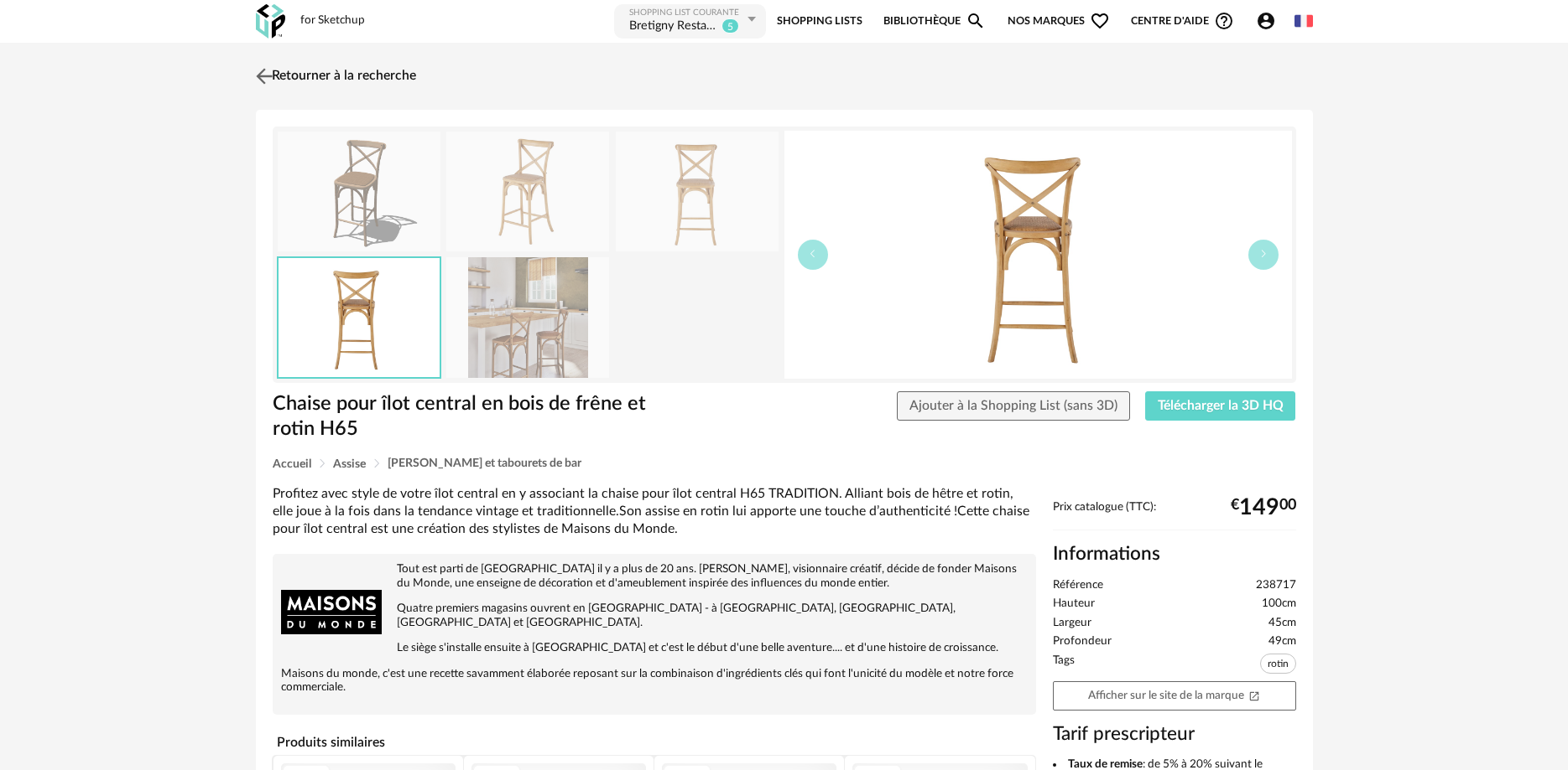
click at [261, 60] on link "Retourner à la recherche" at bounding box center [333, 76] width 164 height 37
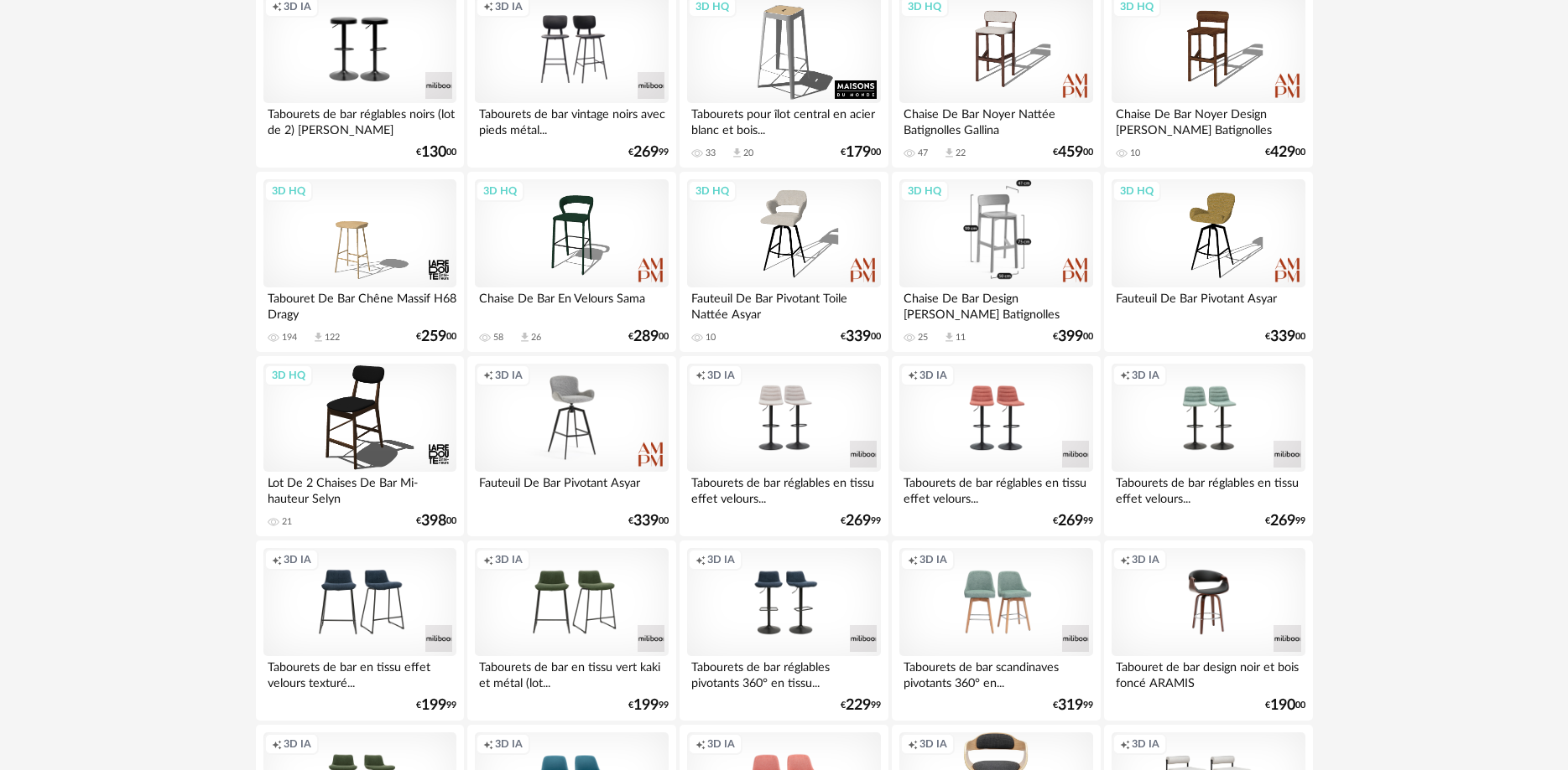
scroll to position [2908, 0]
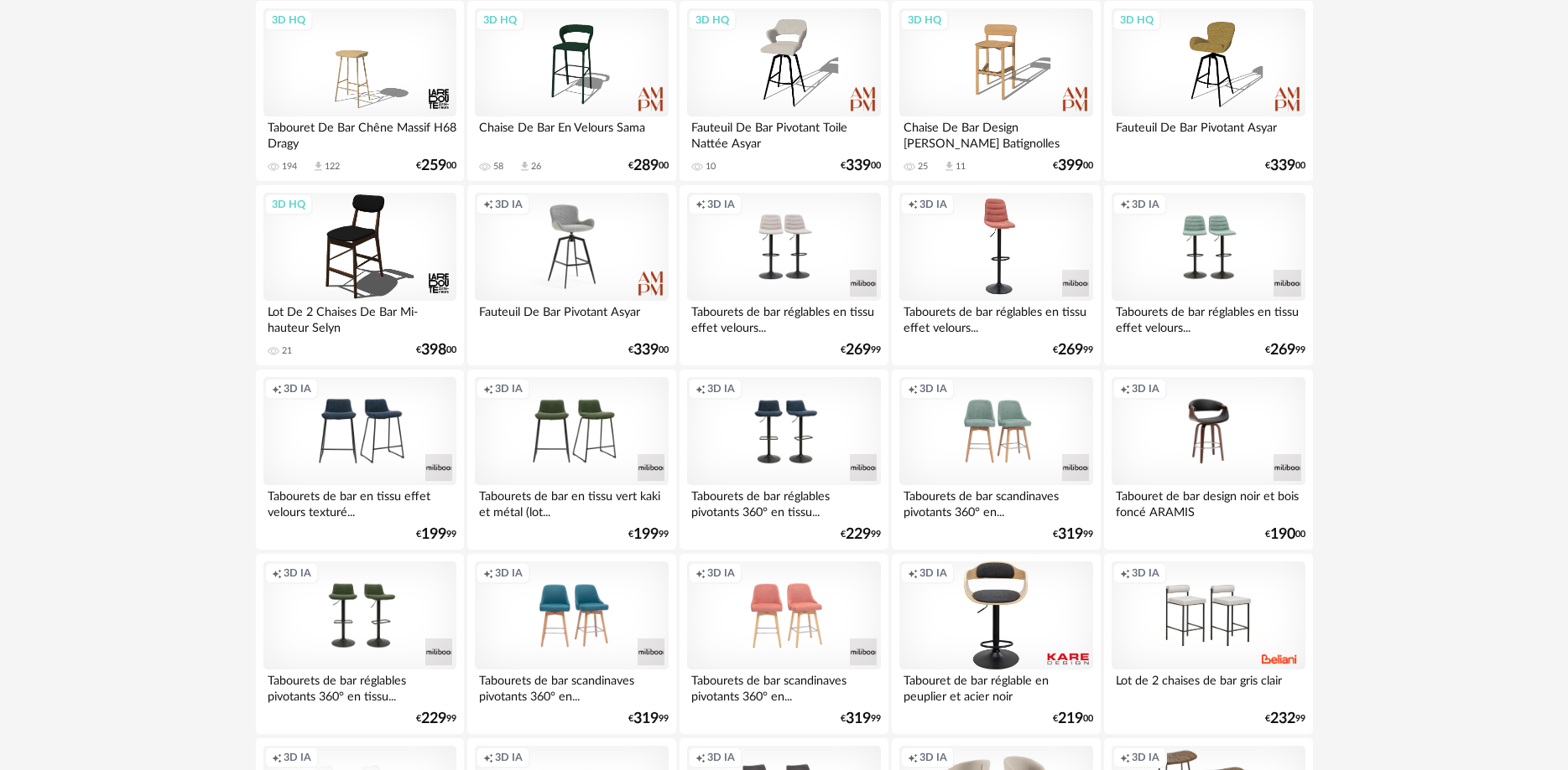
click at [1009, 227] on div "Creation icon 3D IA" at bounding box center [995, 247] width 193 height 109
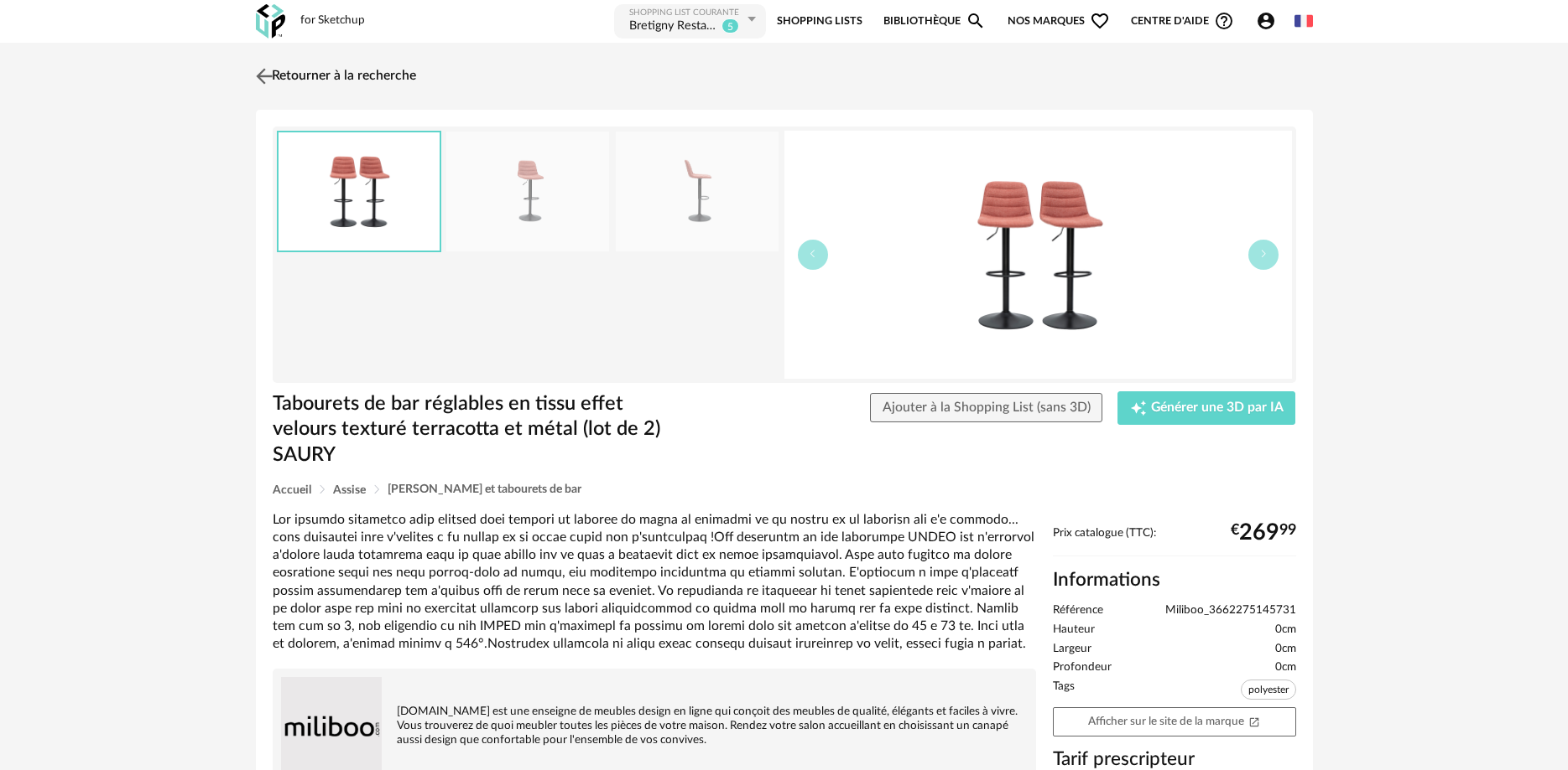
click at [265, 82] on img at bounding box center [263, 76] width 24 height 24
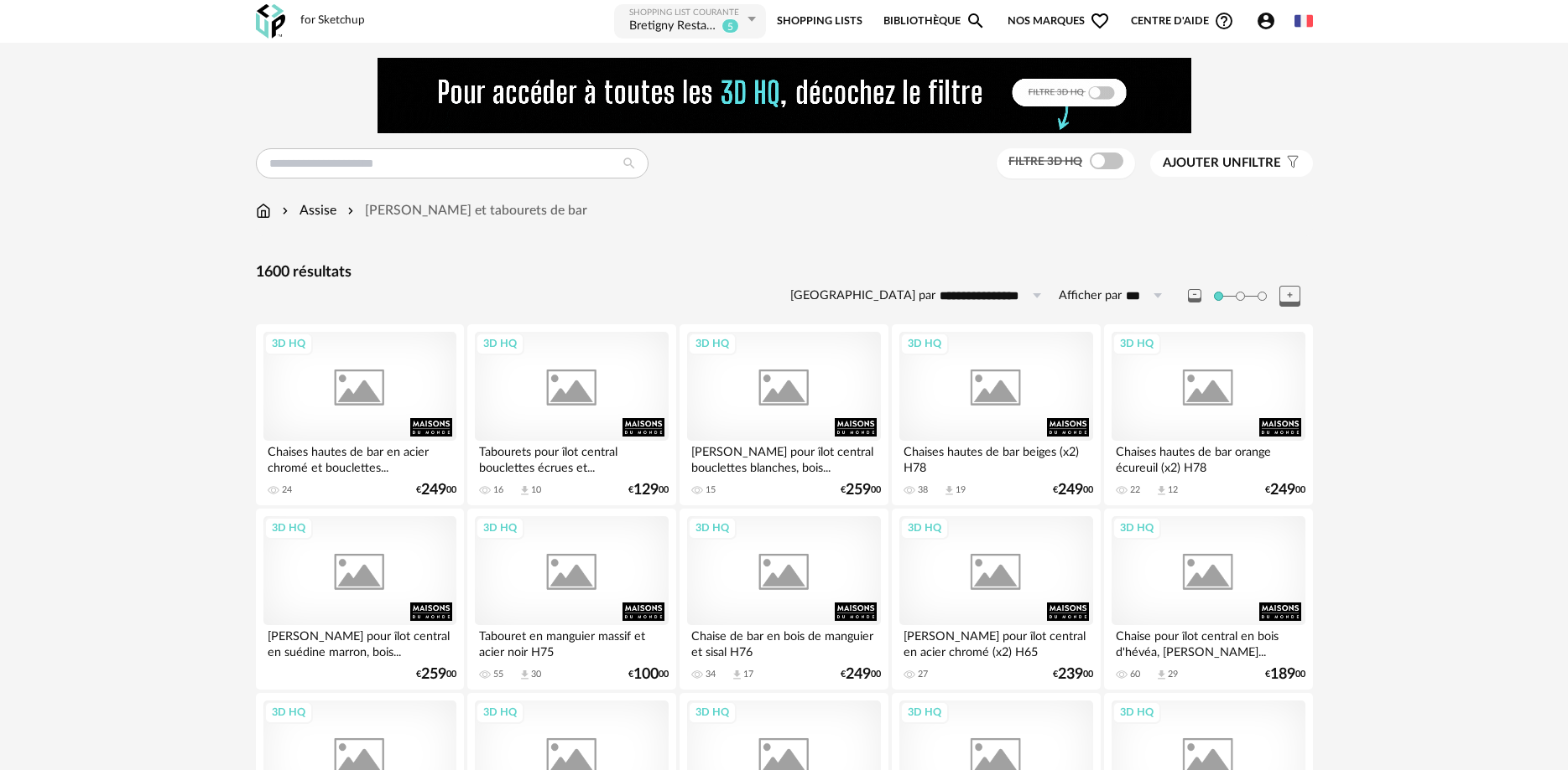
scroll to position [2908, 0]
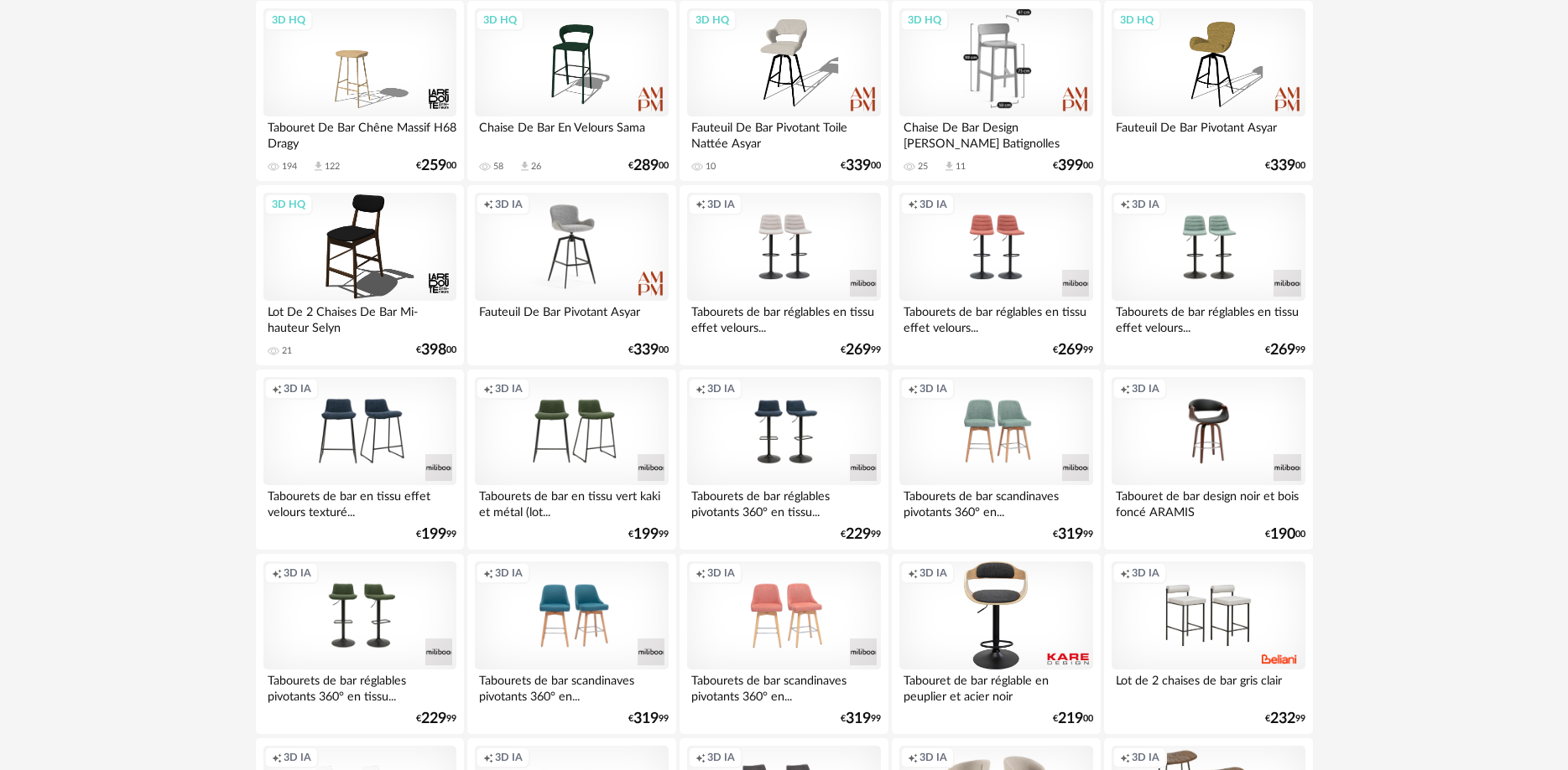
click at [997, 71] on div "3D HQ" at bounding box center [995, 63] width 193 height 109
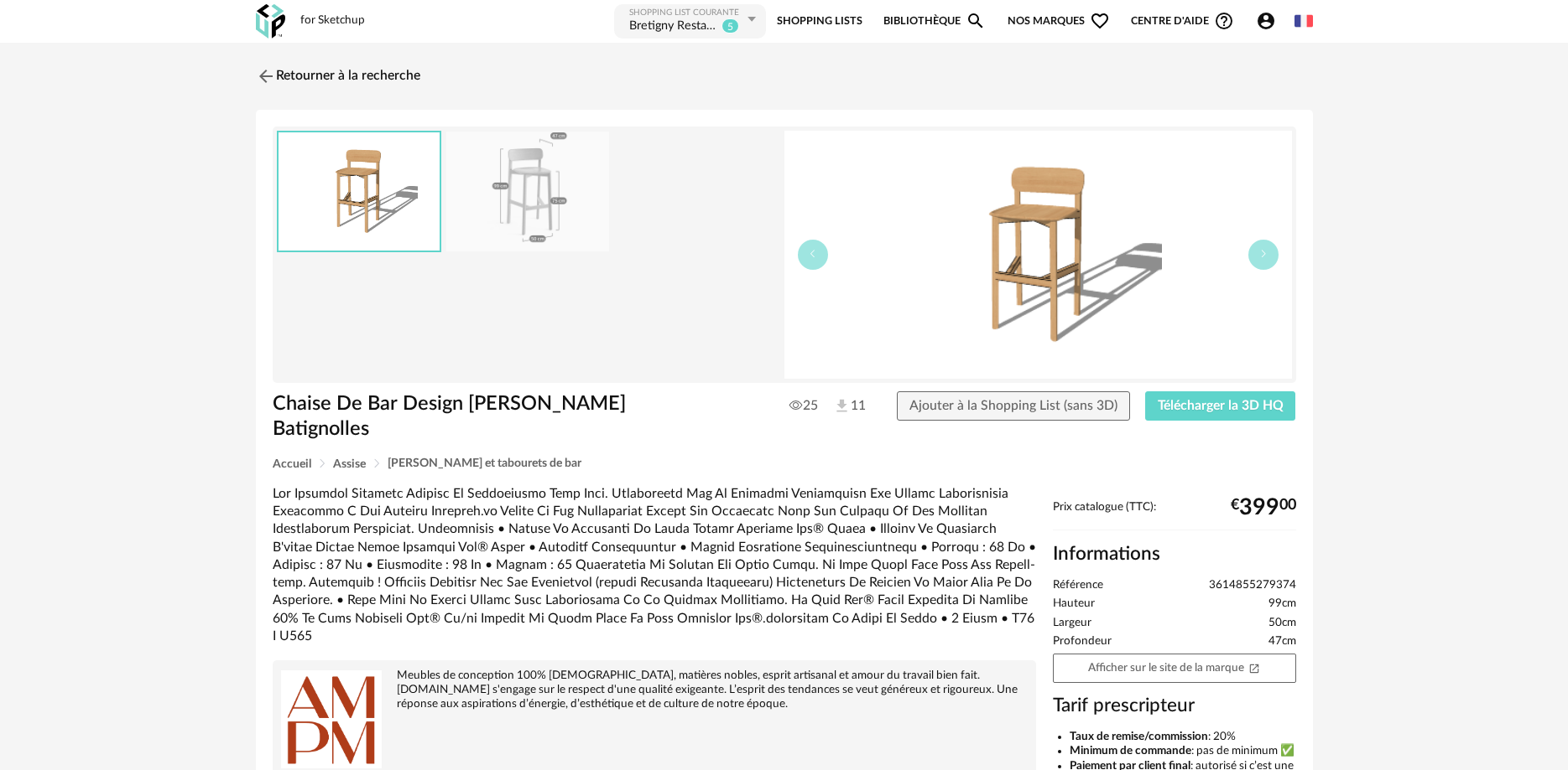
click at [551, 190] on img at bounding box center [528, 192] width 163 height 120
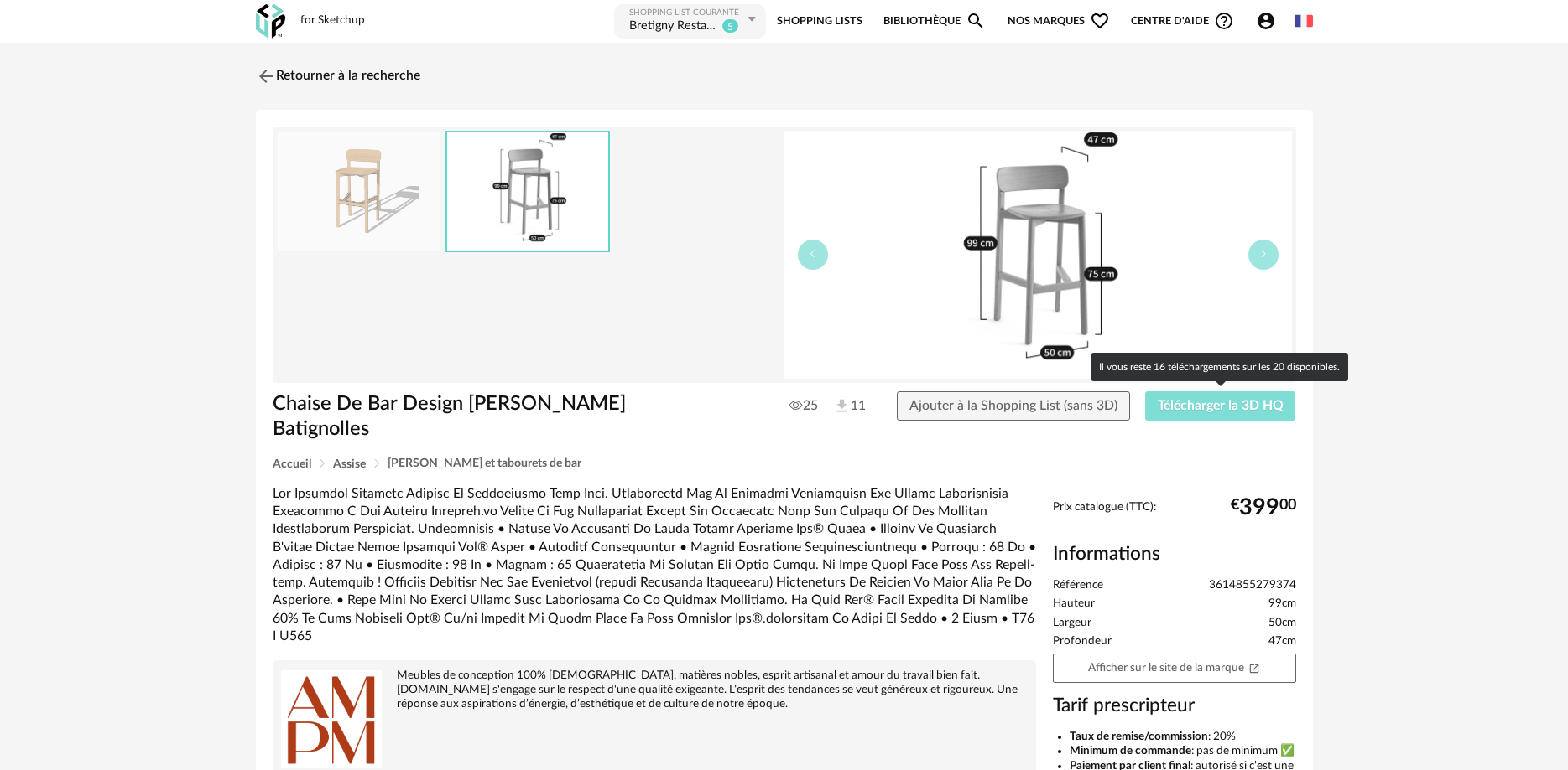
click at [1211, 395] on button "Télécharger la 3D HQ" at bounding box center [1220, 407] width 151 height 30
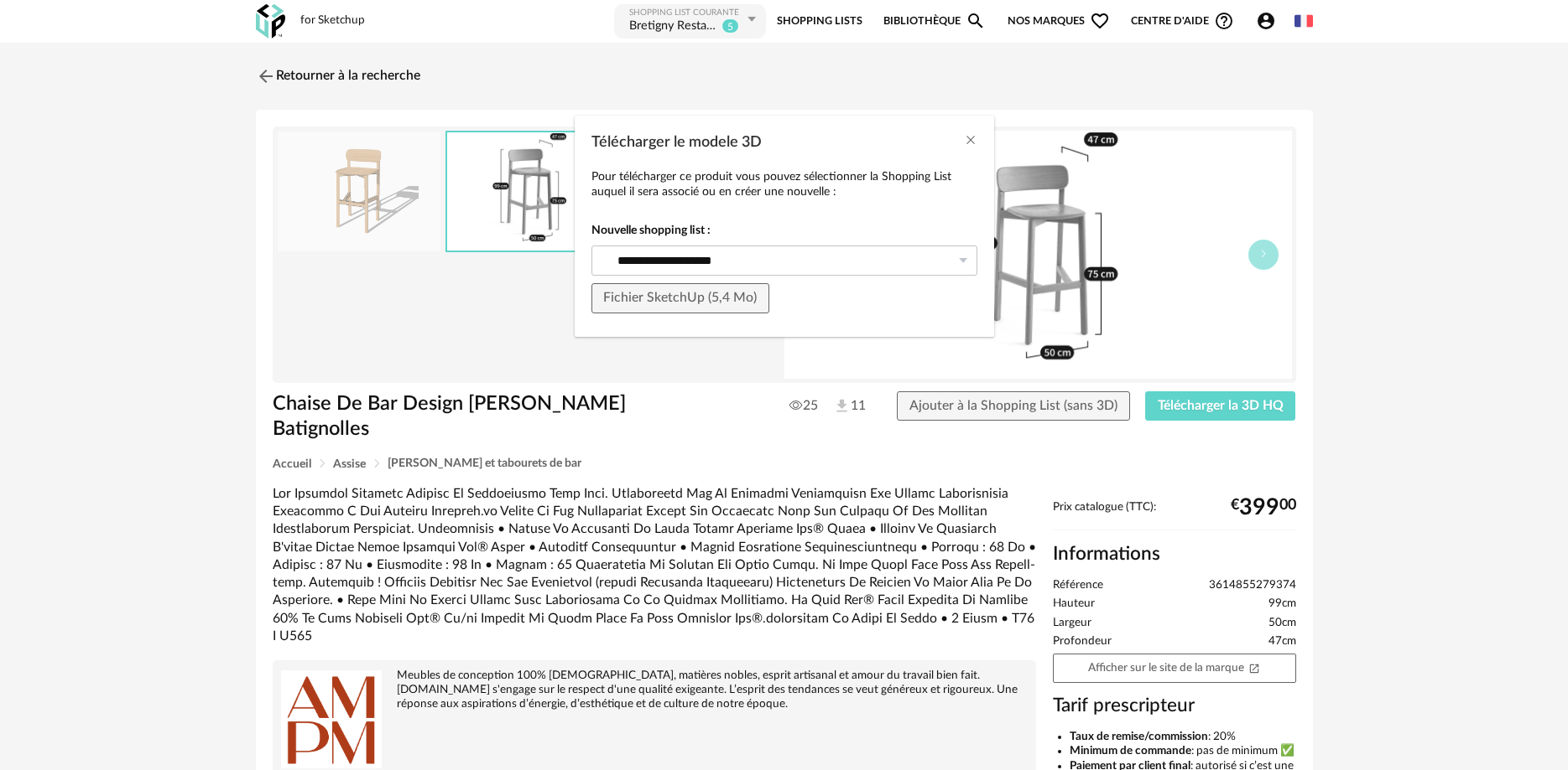
click at [952, 136] on div "Télécharger le modele 3D" at bounding box center [784, 139] width 419 height 45
click at [969, 132] on button "Close" at bounding box center [970, 141] width 13 height 18
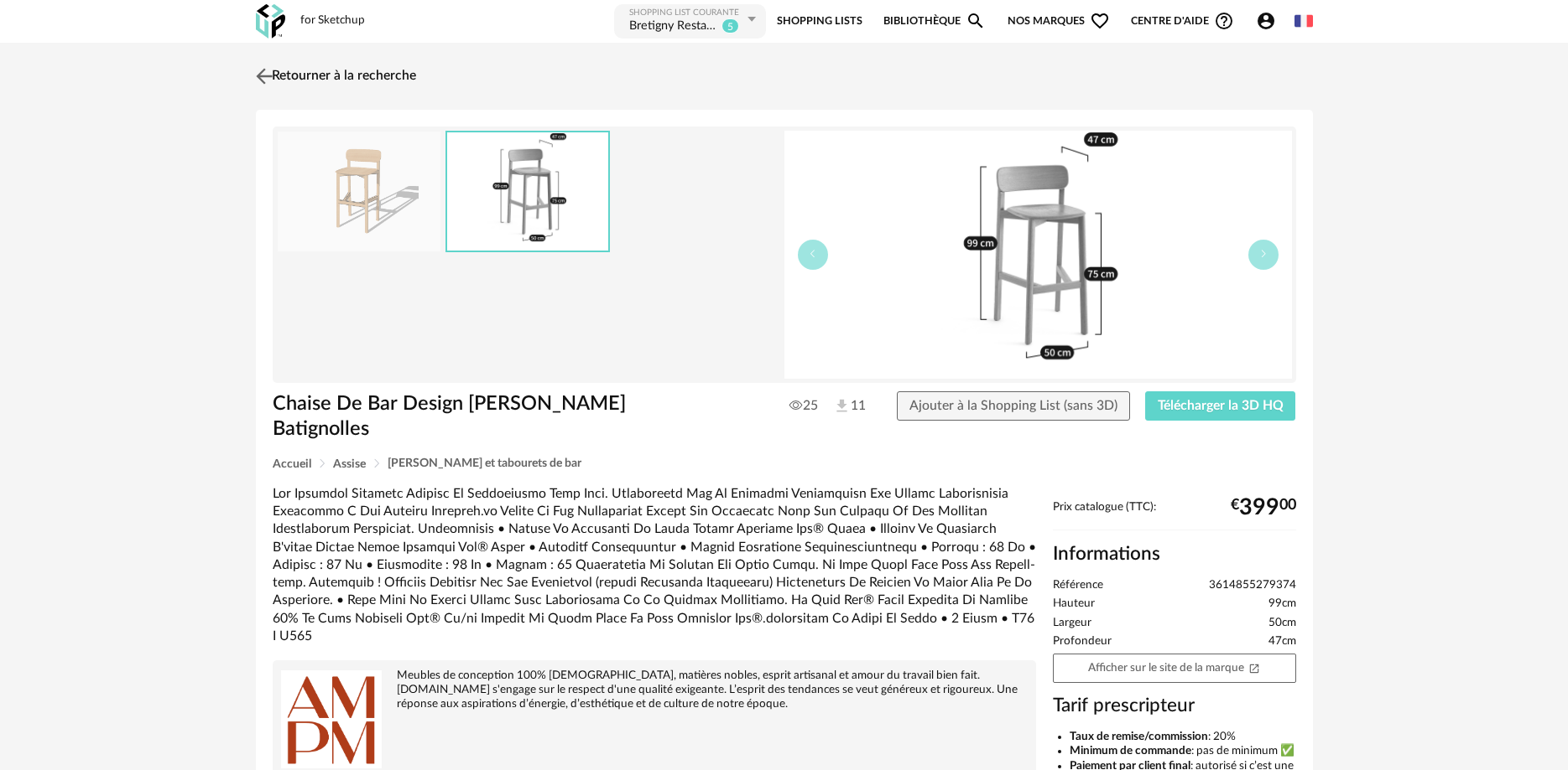
click at [279, 64] on link "Retourner à la recherche" at bounding box center [333, 76] width 164 height 37
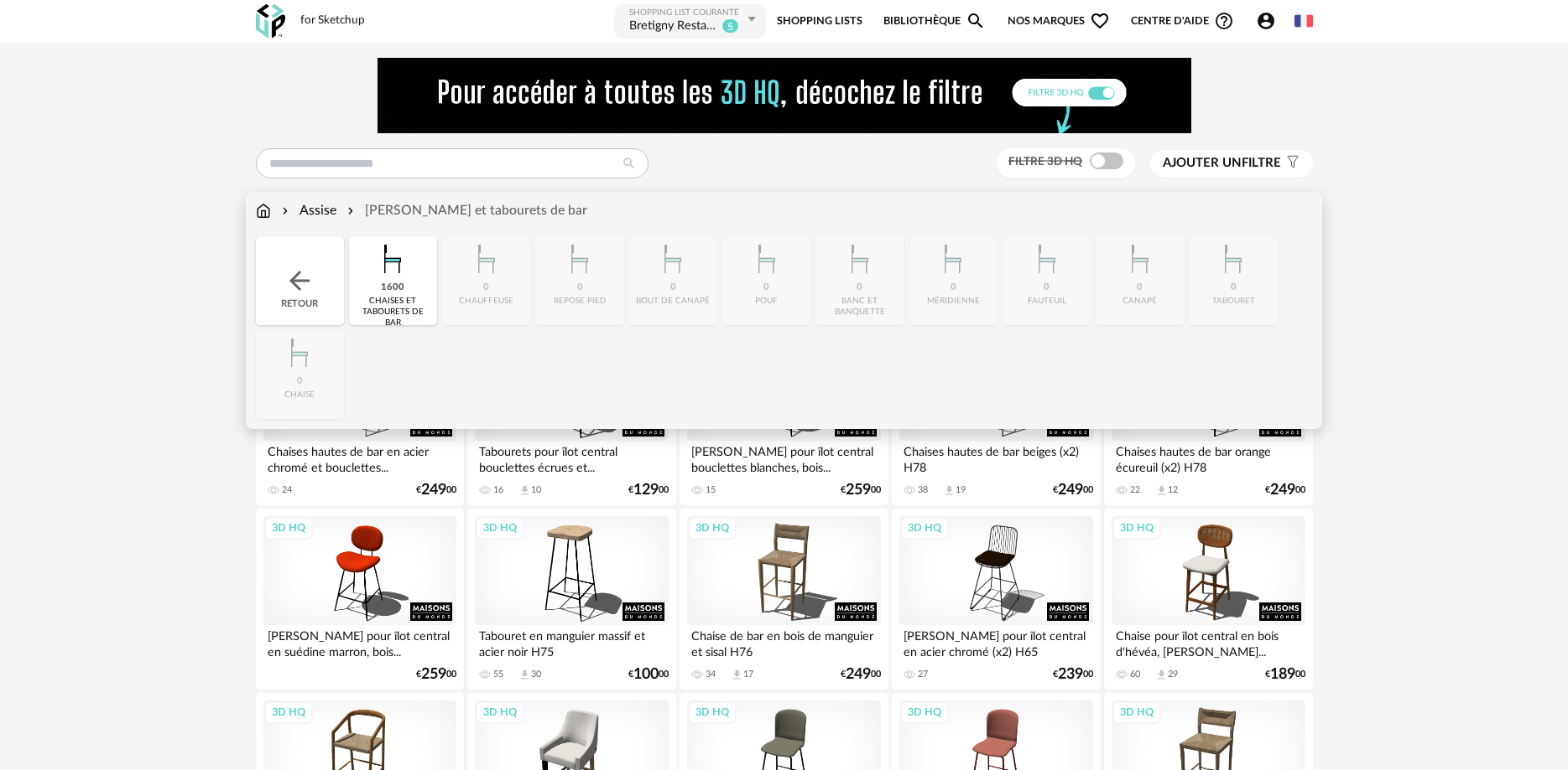
click at [265, 212] on img at bounding box center [263, 211] width 15 height 20
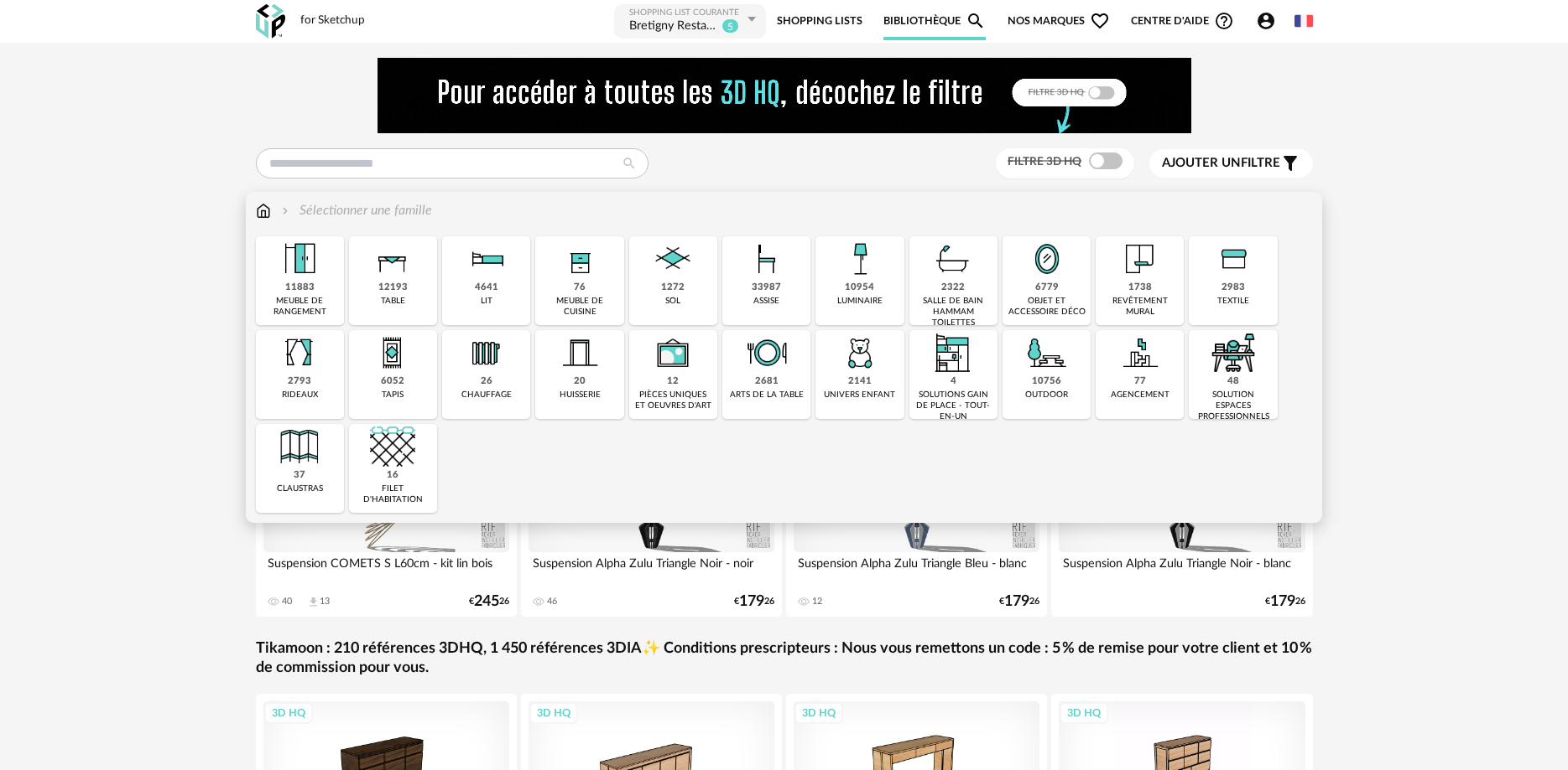
click at [395, 263] on img at bounding box center [393, 259] width 45 height 45
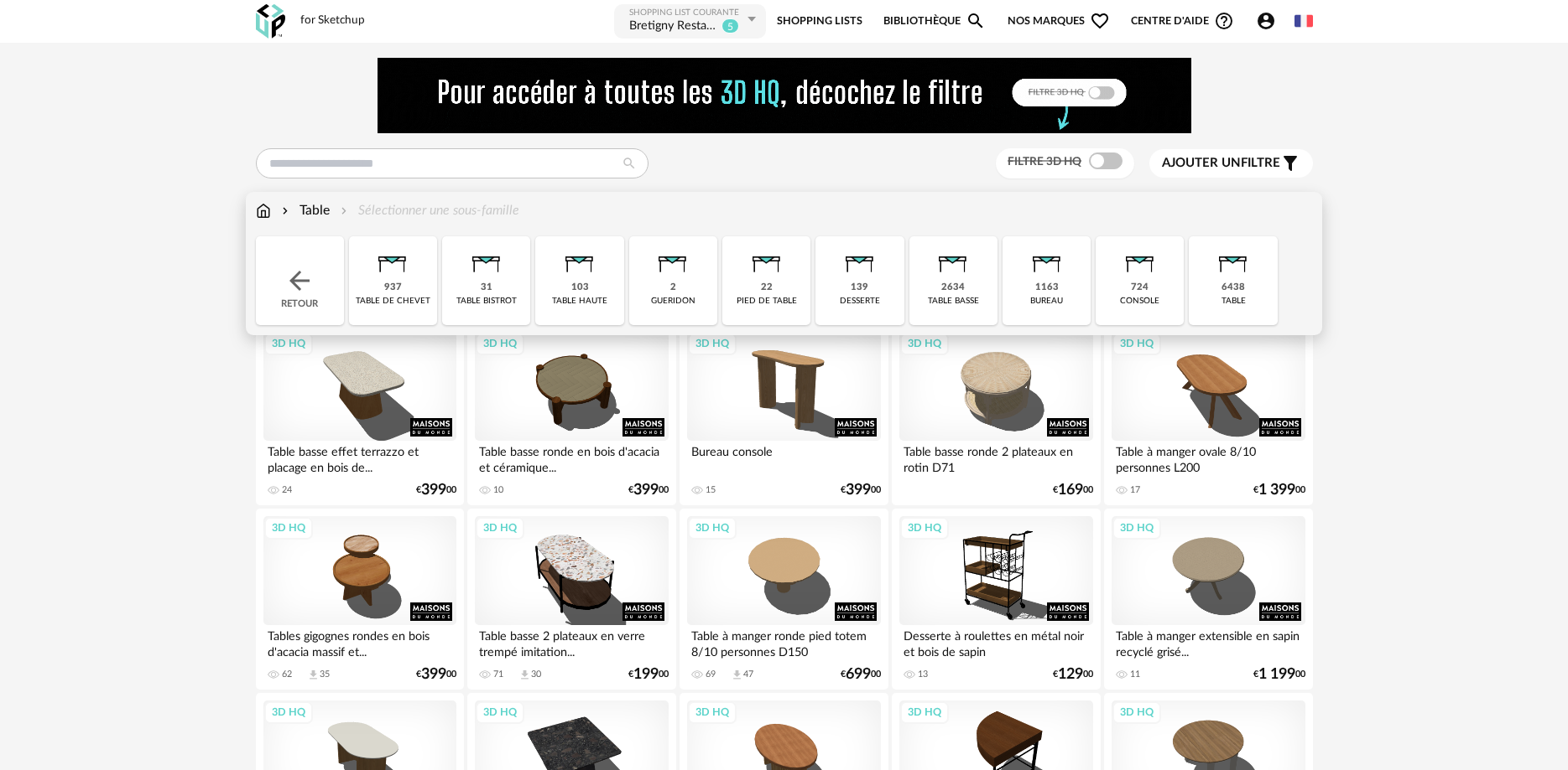
click at [581, 283] on div "103" at bounding box center [579, 288] width 18 height 12
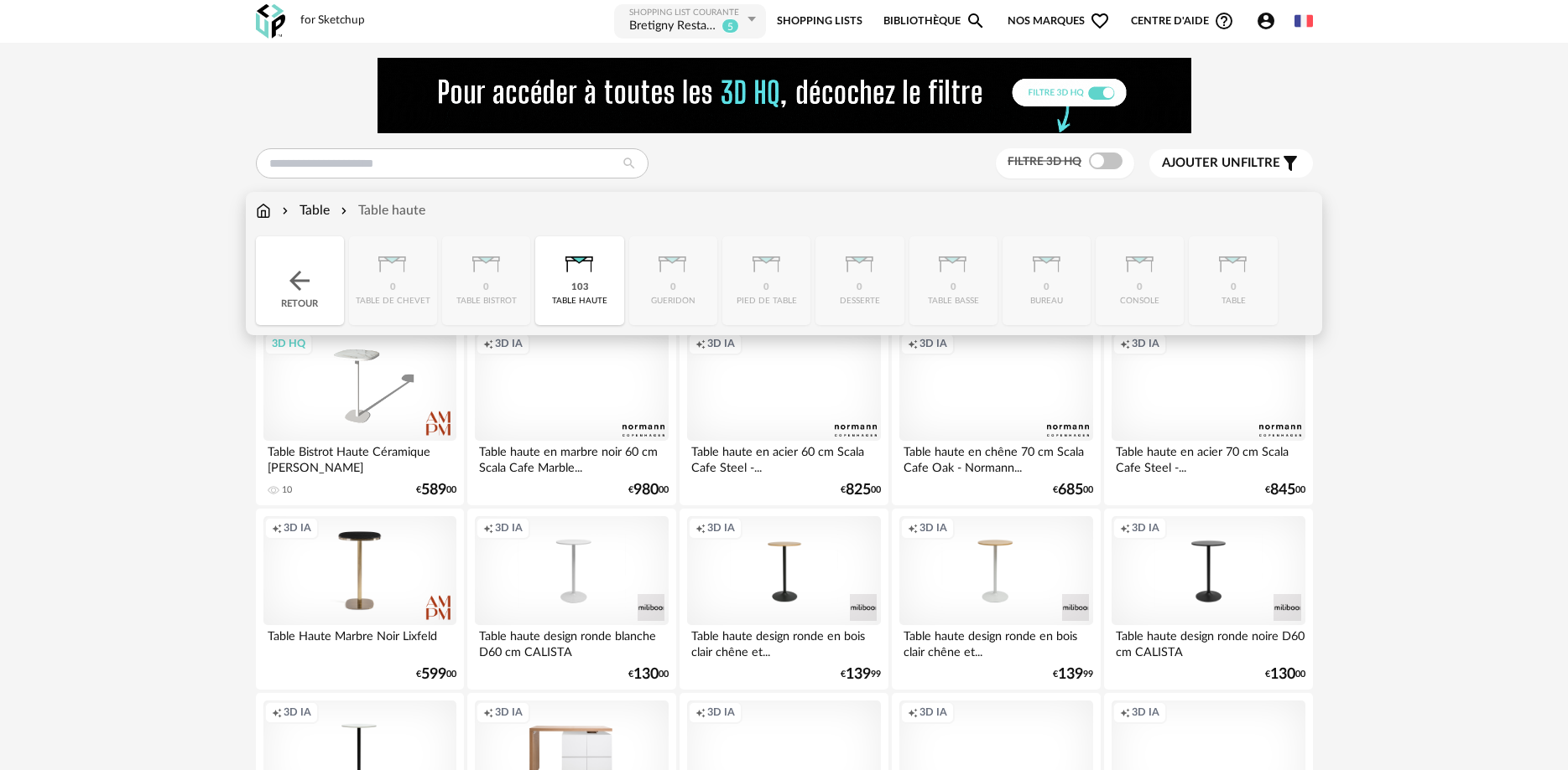
click at [273, 212] on div "Table Table haute" at bounding box center [340, 211] width 170 height 20
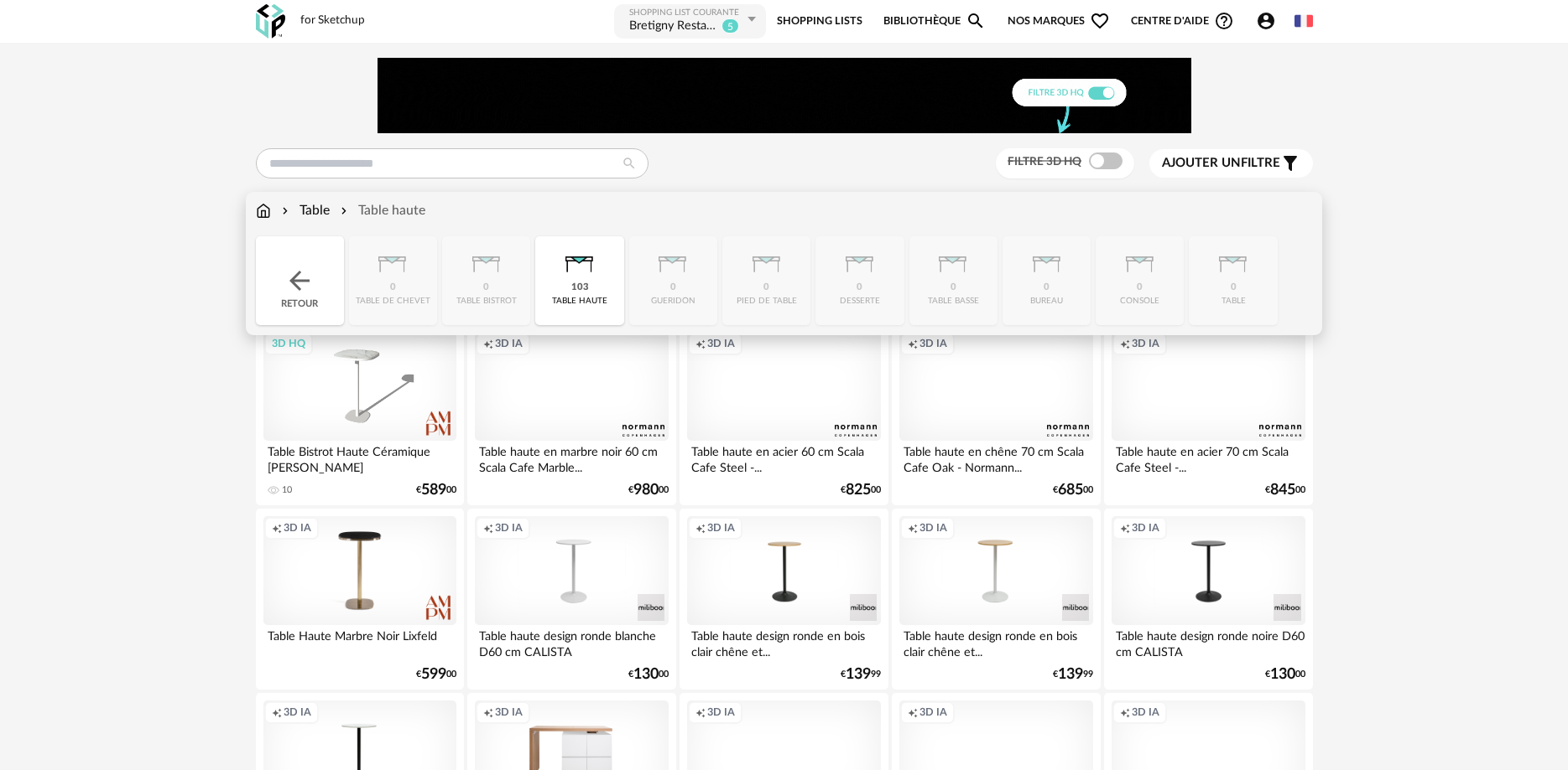
click at [261, 203] on img at bounding box center [263, 211] width 15 height 20
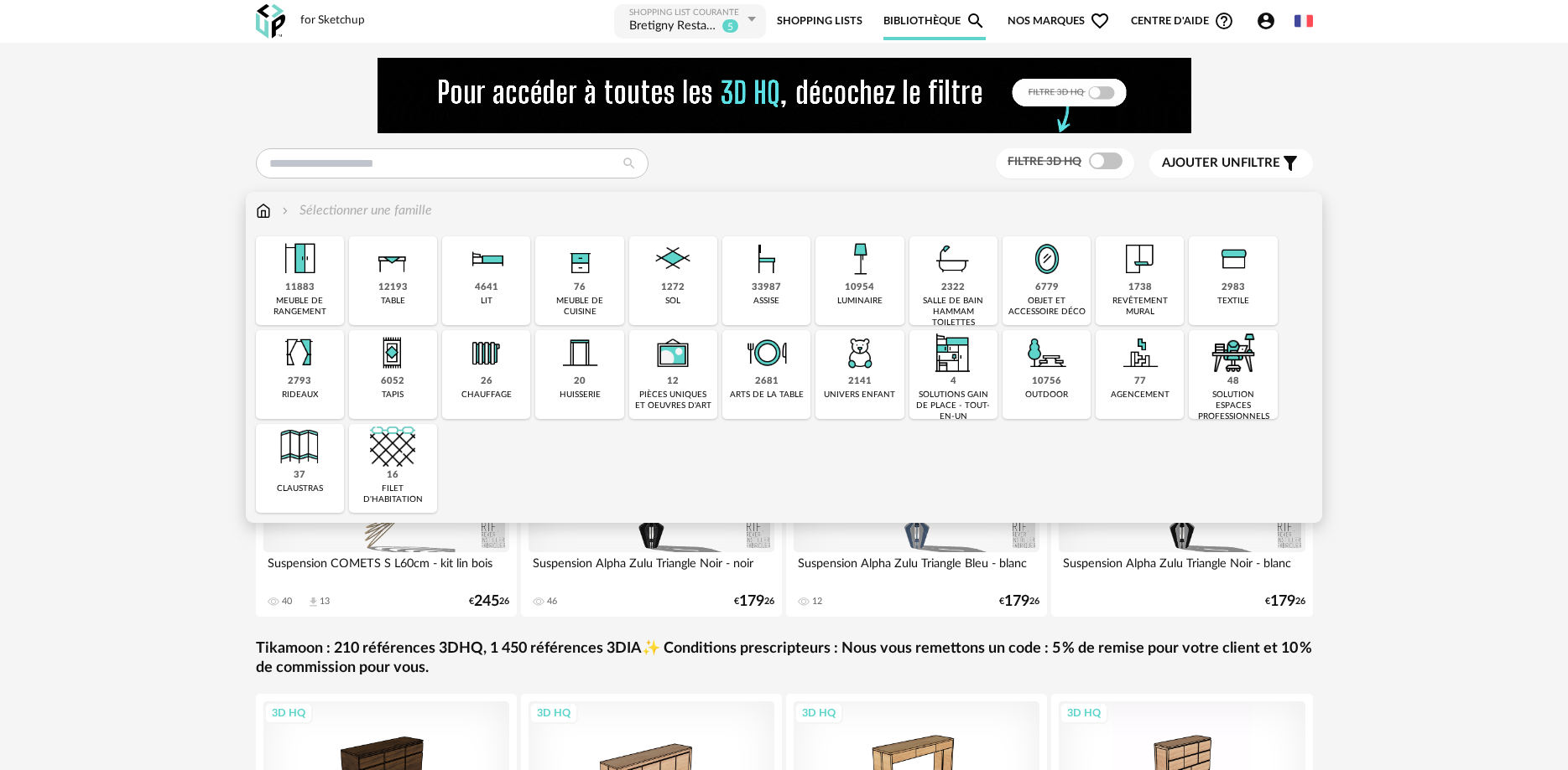
click at [859, 289] on div "10954" at bounding box center [859, 288] width 29 height 12
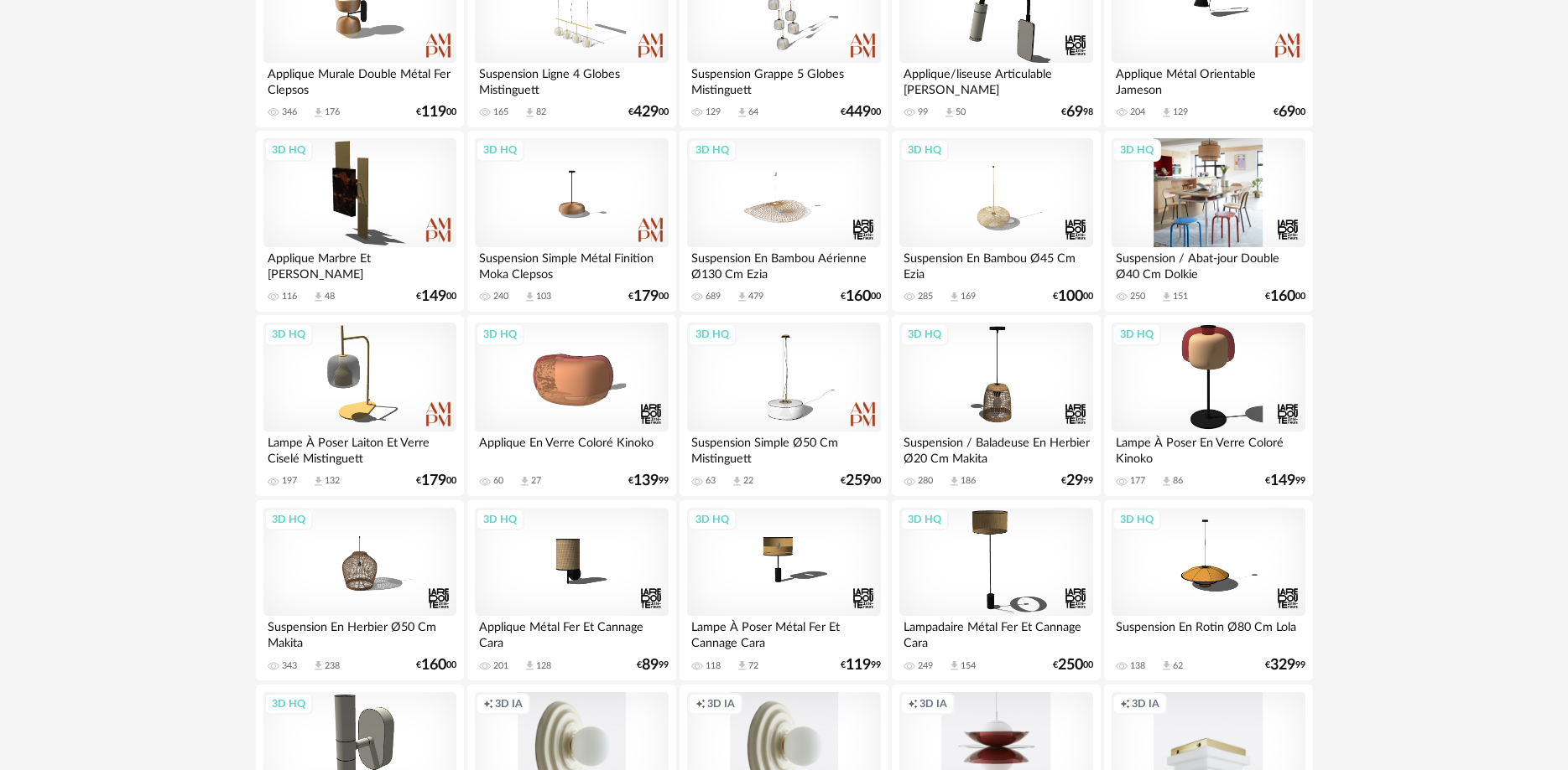
scroll to position [2138, 0]
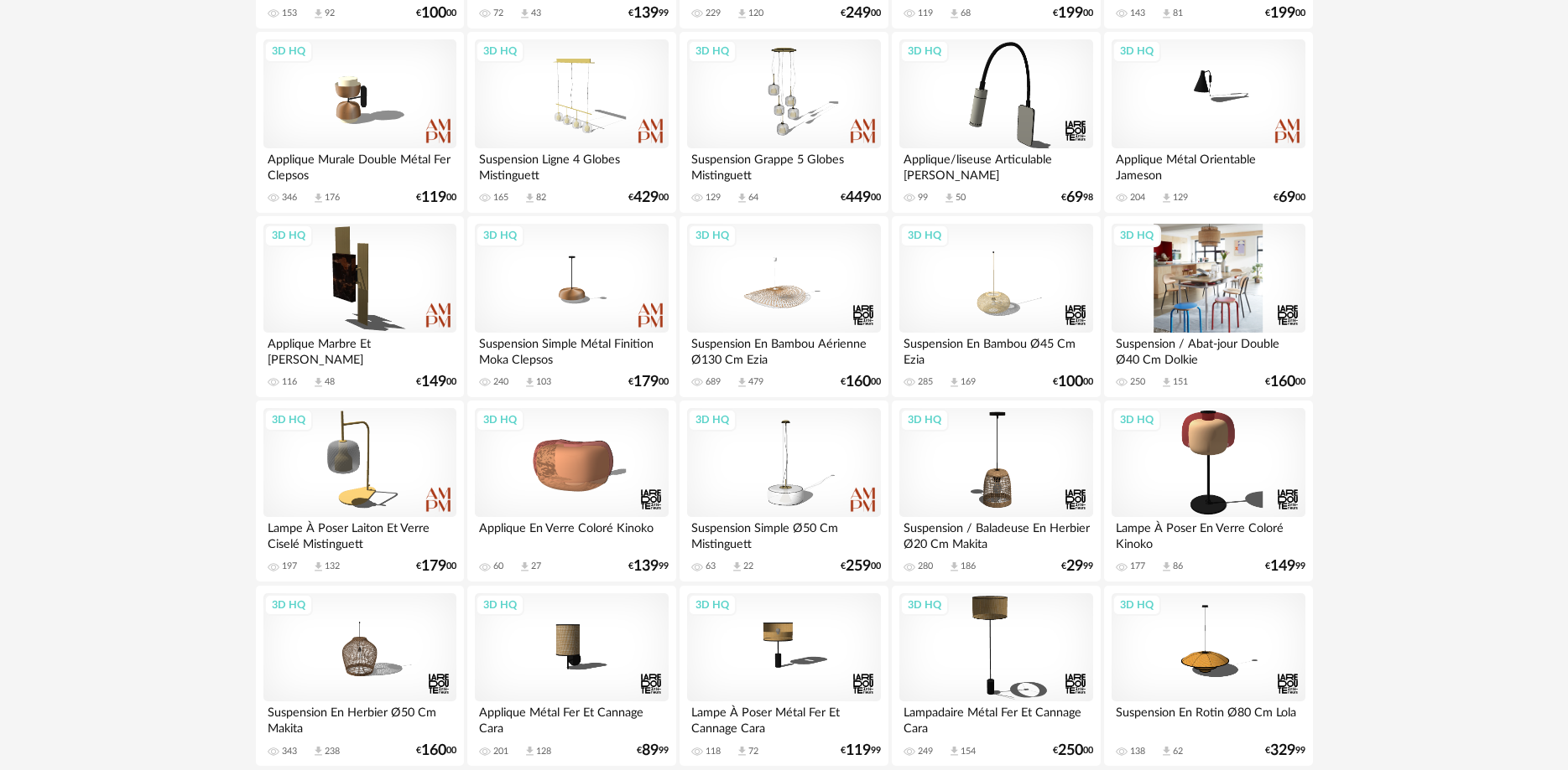
click at [1200, 311] on div "3D HQ" at bounding box center [1208, 278] width 193 height 109
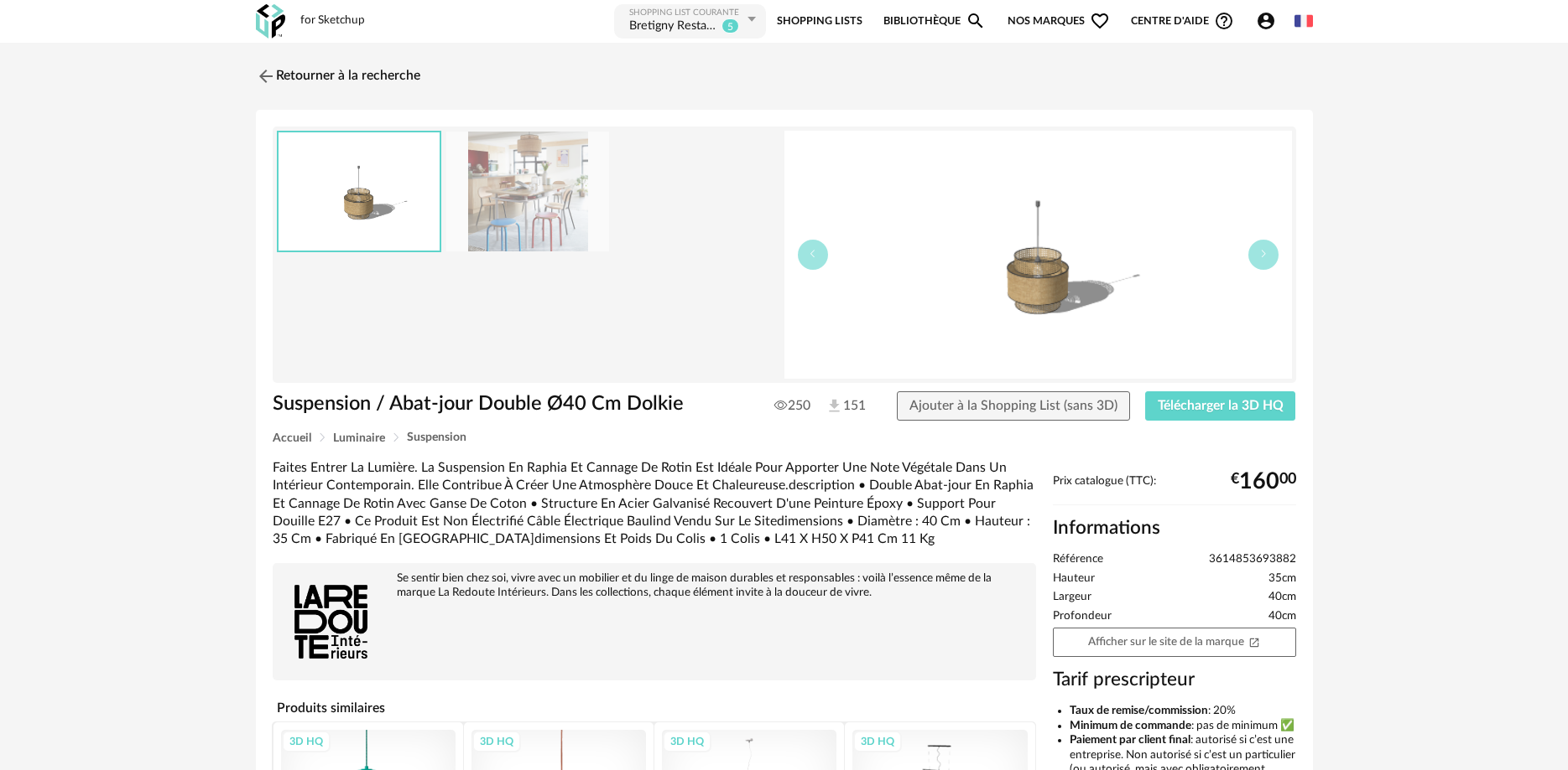
click at [404, 163] on img at bounding box center [359, 191] width 161 height 118
click at [509, 188] on img at bounding box center [528, 192] width 163 height 120
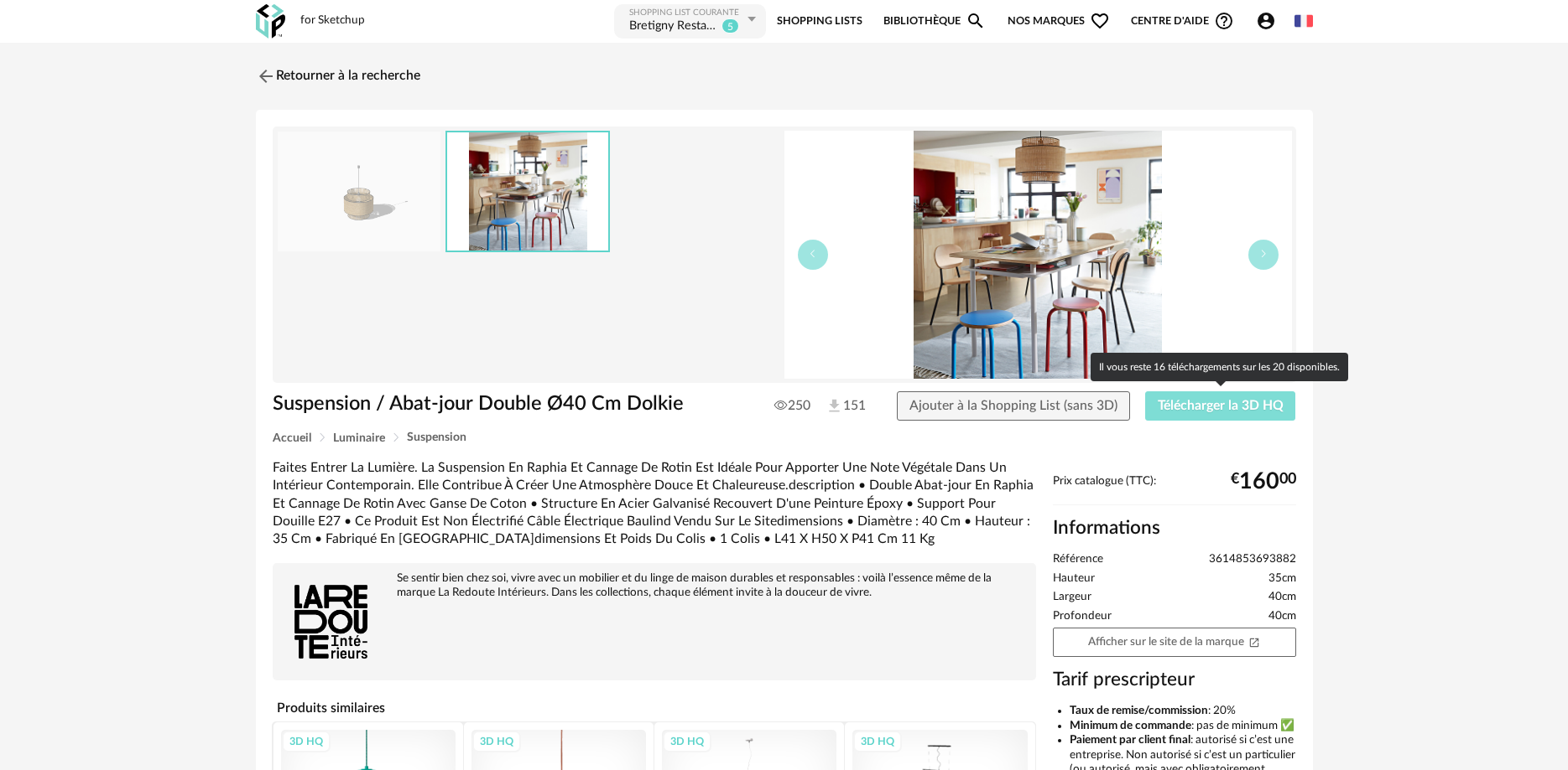
click at [1220, 405] on span "Télécharger la 3D HQ" at bounding box center [1220, 406] width 126 height 13
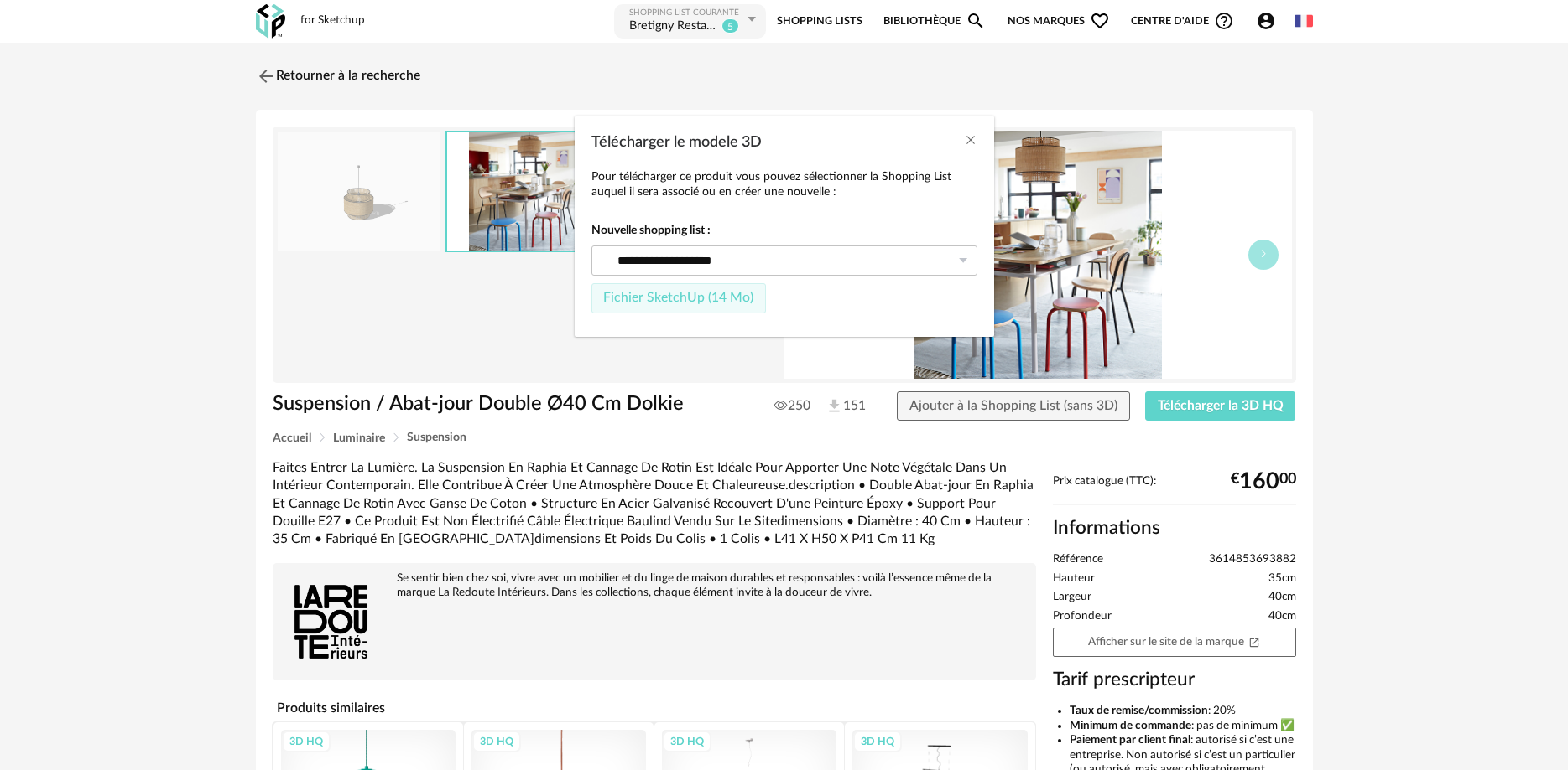
click at [651, 300] on span "Fichier SketchUp (14 Mo)" at bounding box center [678, 298] width 150 height 13
